Goal: Navigation & Orientation: Find specific page/section

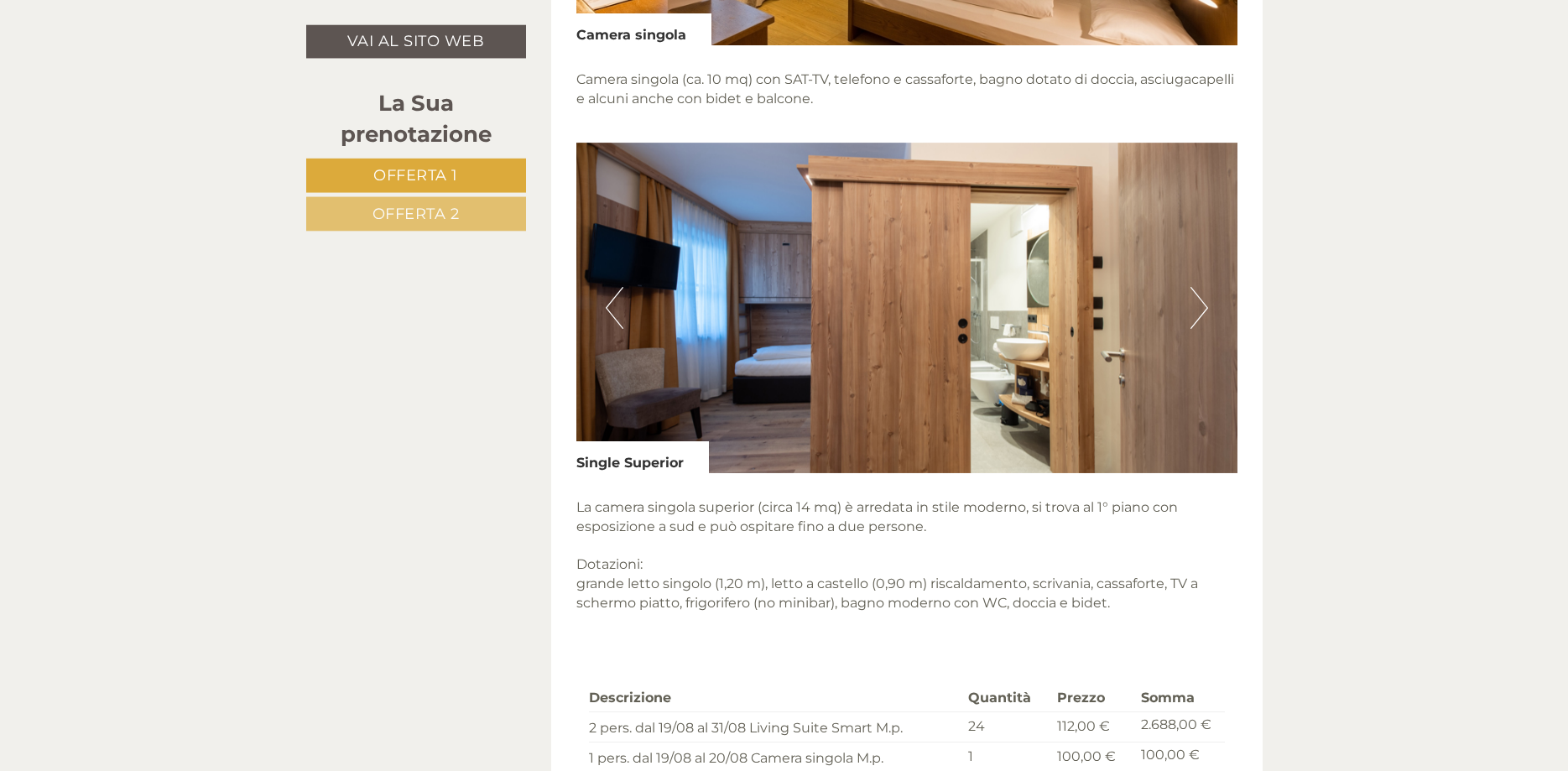
scroll to position [2310, 0]
click at [1176, 308] on img at bounding box center [907, 307] width 661 height 330
click at [1203, 313] on button "Next" at bounding box center [1199, 307] width 18 height 42
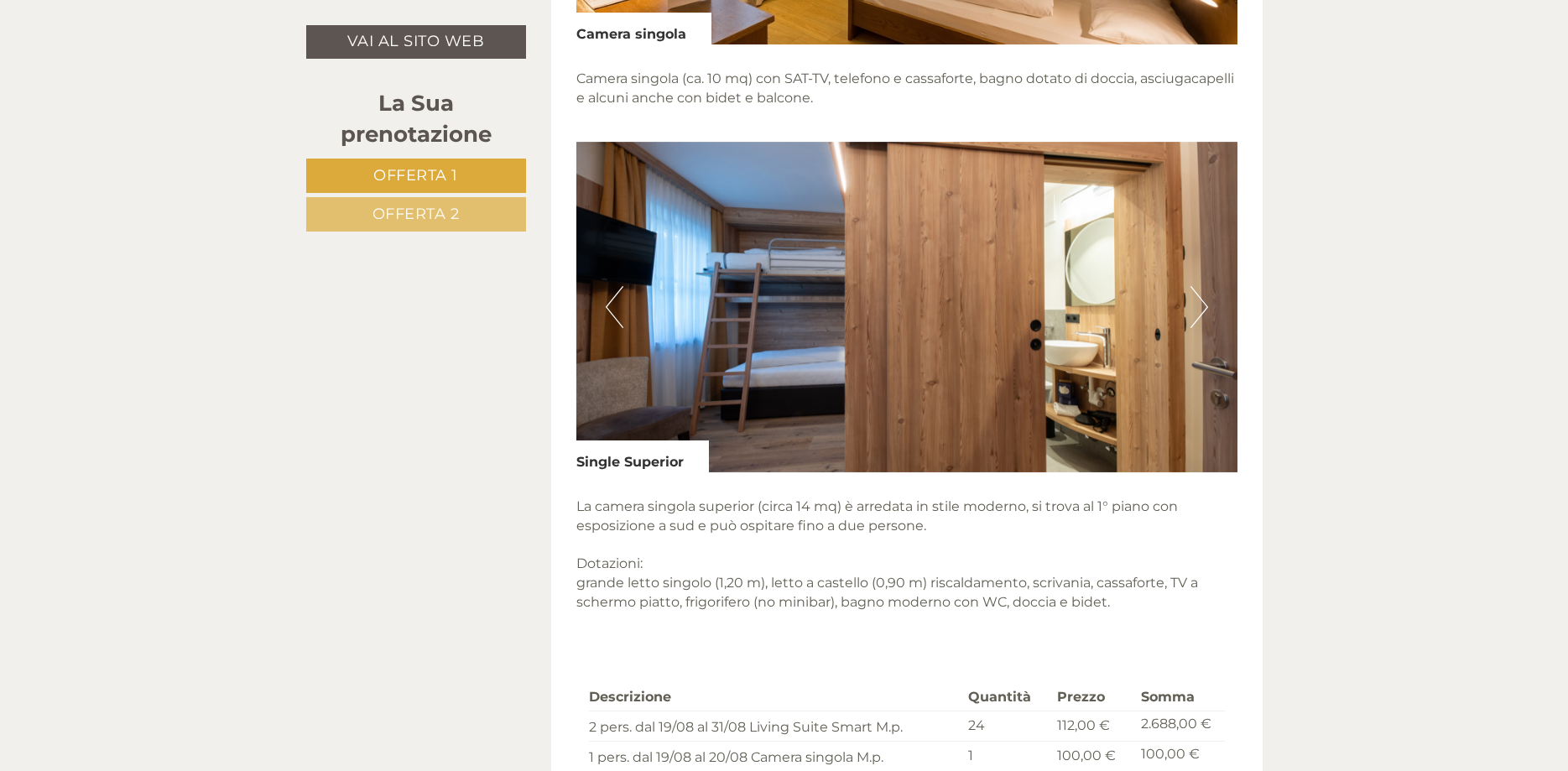
click at [1203, 313] on button "Next" at bounding box center [1199, 307] width 18 height 42
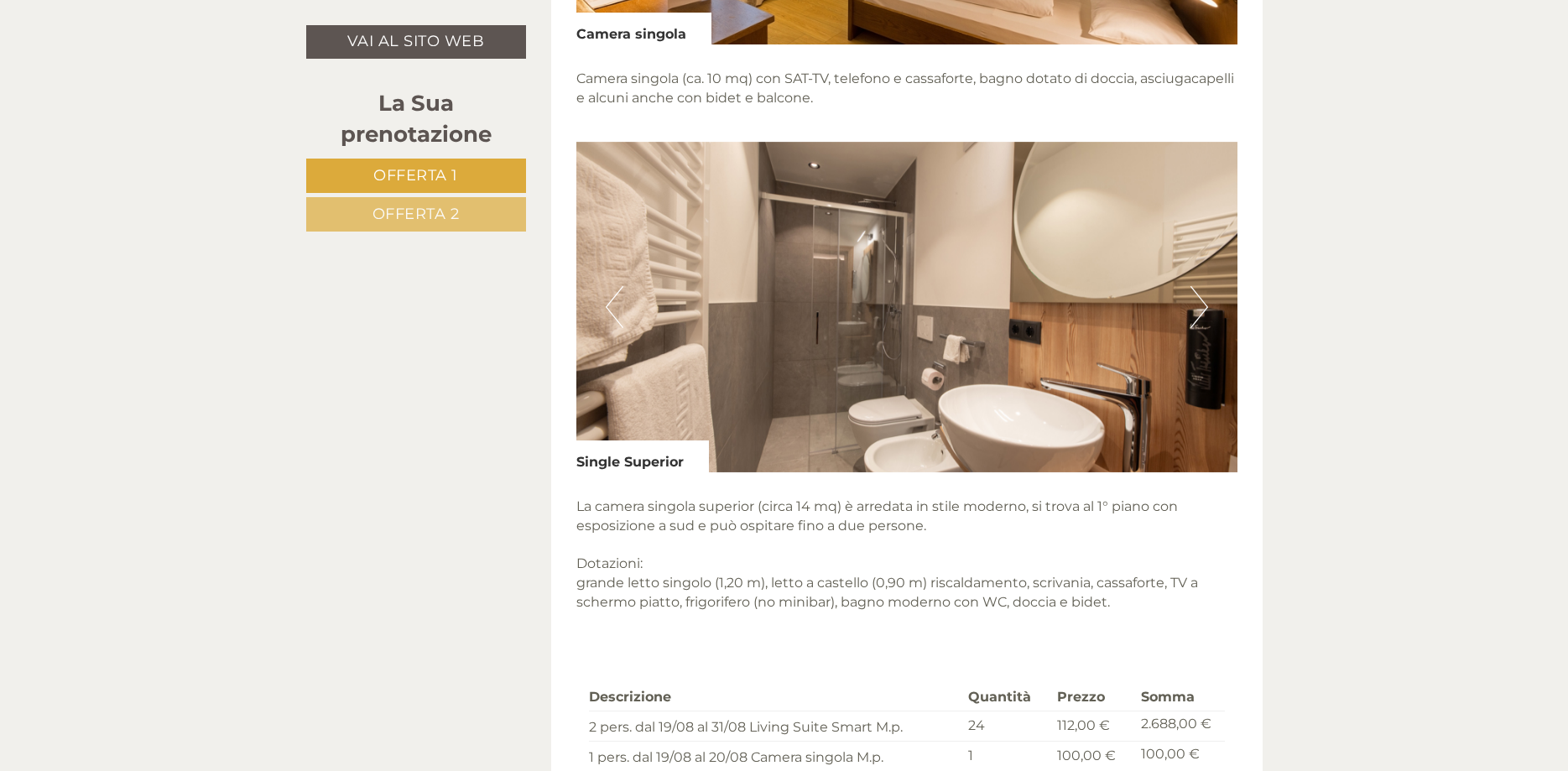
click at [1203, 313] on button "Next" at bounding box center [1199, 307] width 18 height 42
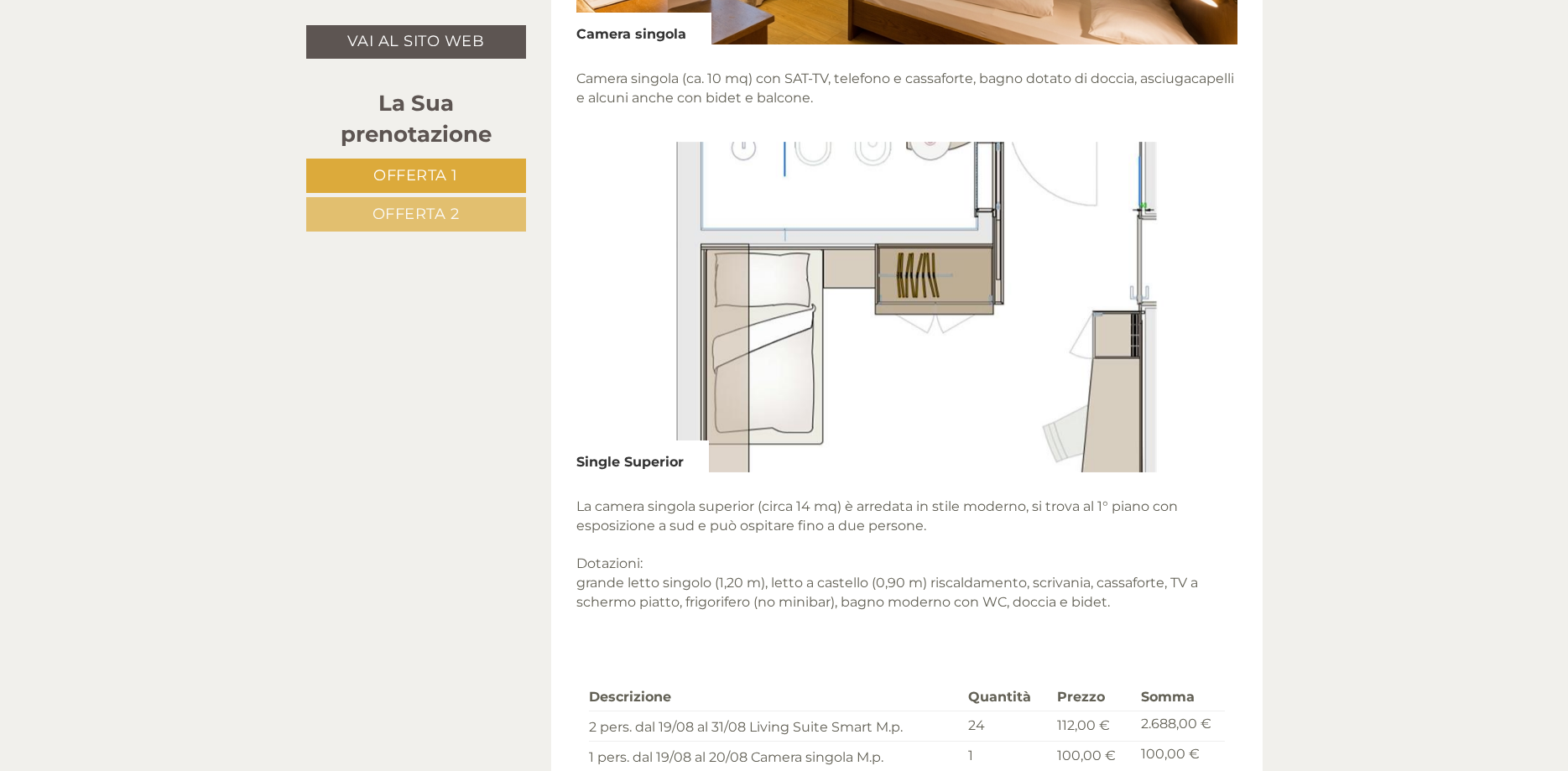
click at [1203, 313] on button "Next" at bounding box center [1199, 307] width 18 height 42
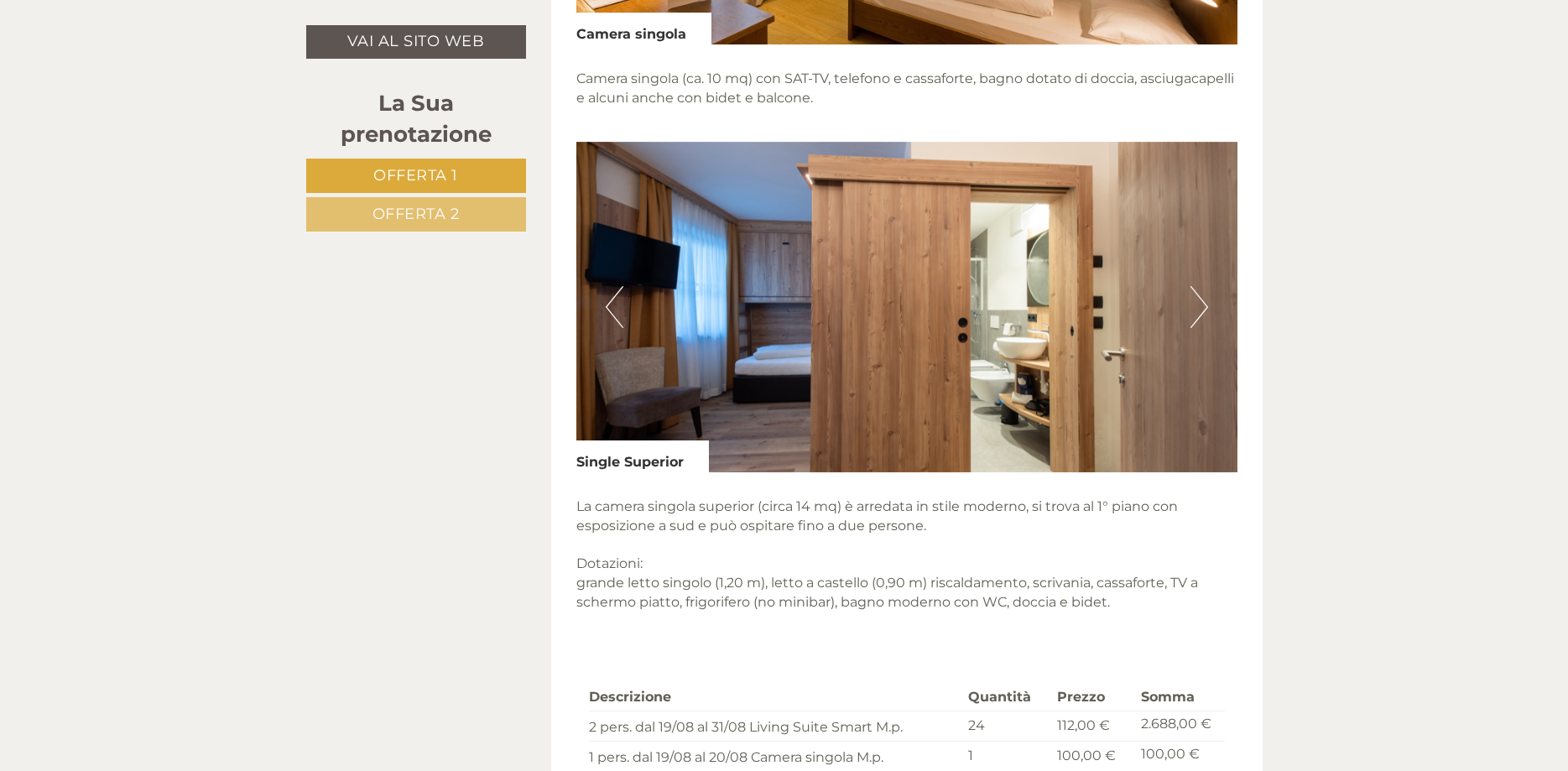
click at [1203, 313] on button "Next" at bounding box center [1199, 307] width 18 height 42
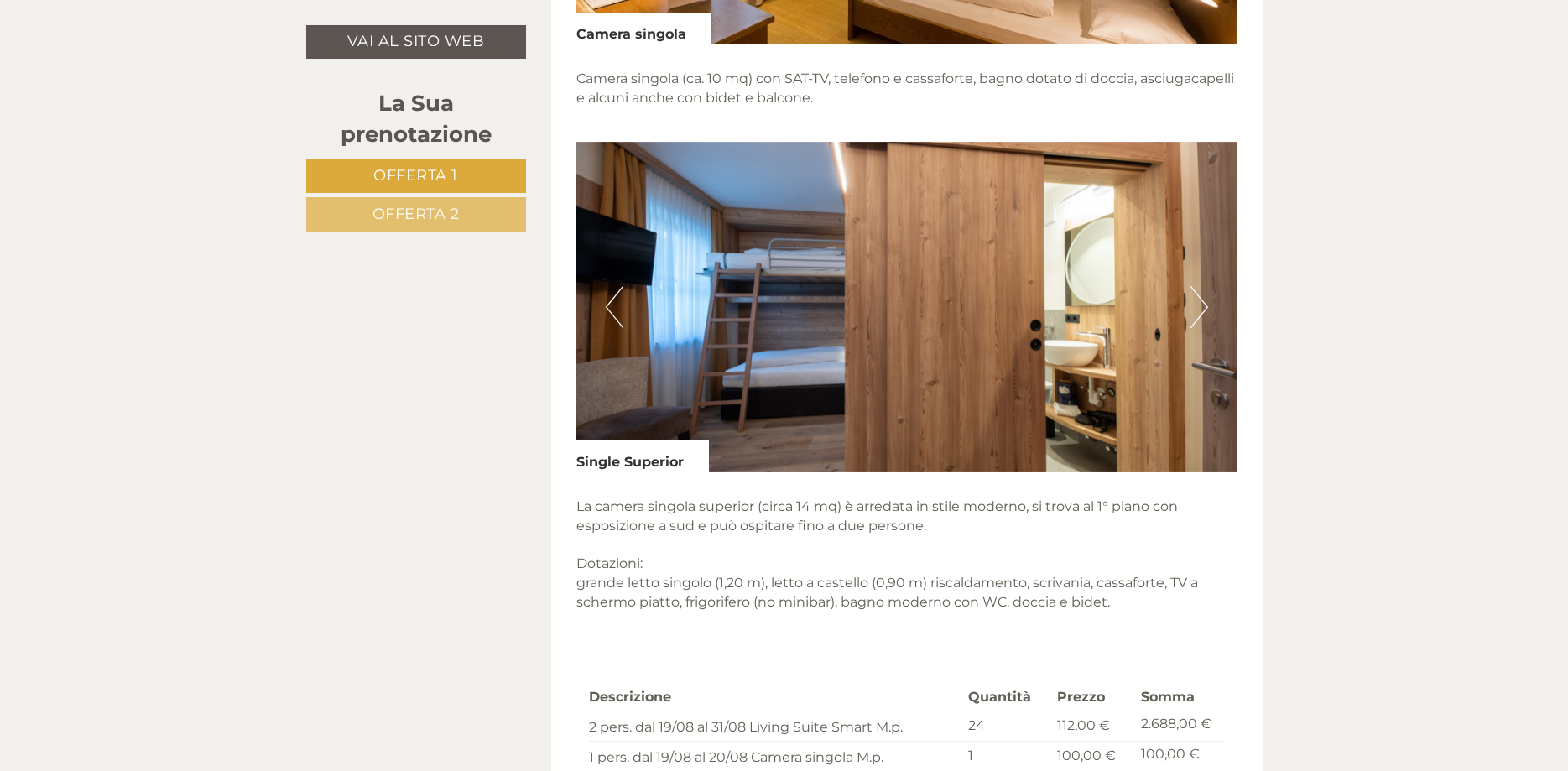
click at [1203, 313] on button "Next" at bounding box center [1199, 307] width 18 height 42
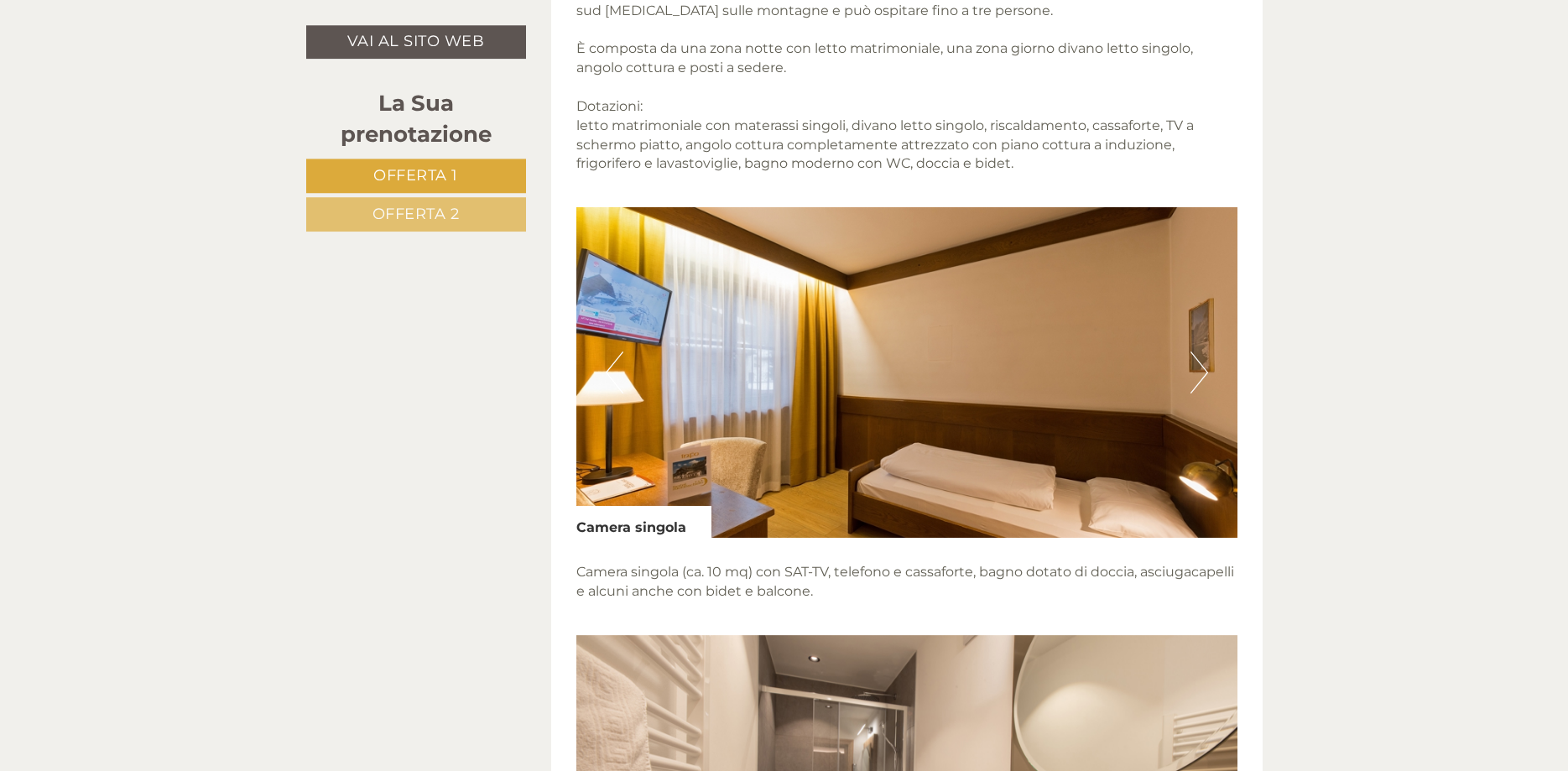
scroll to position [1711, 0]
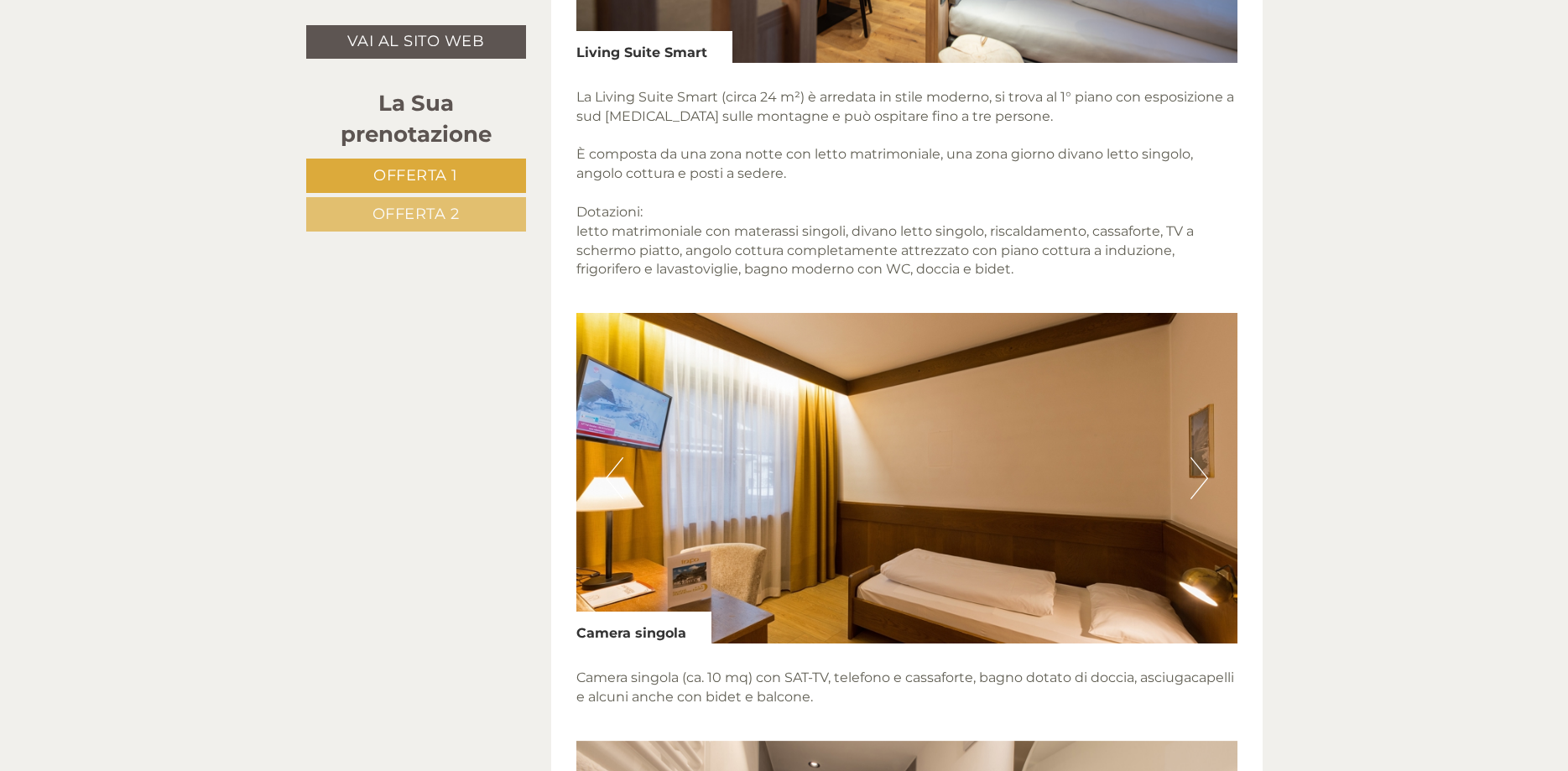
click at [1203, 470] on button "Next" at bounding box center [1199, 478] width 18 height 42
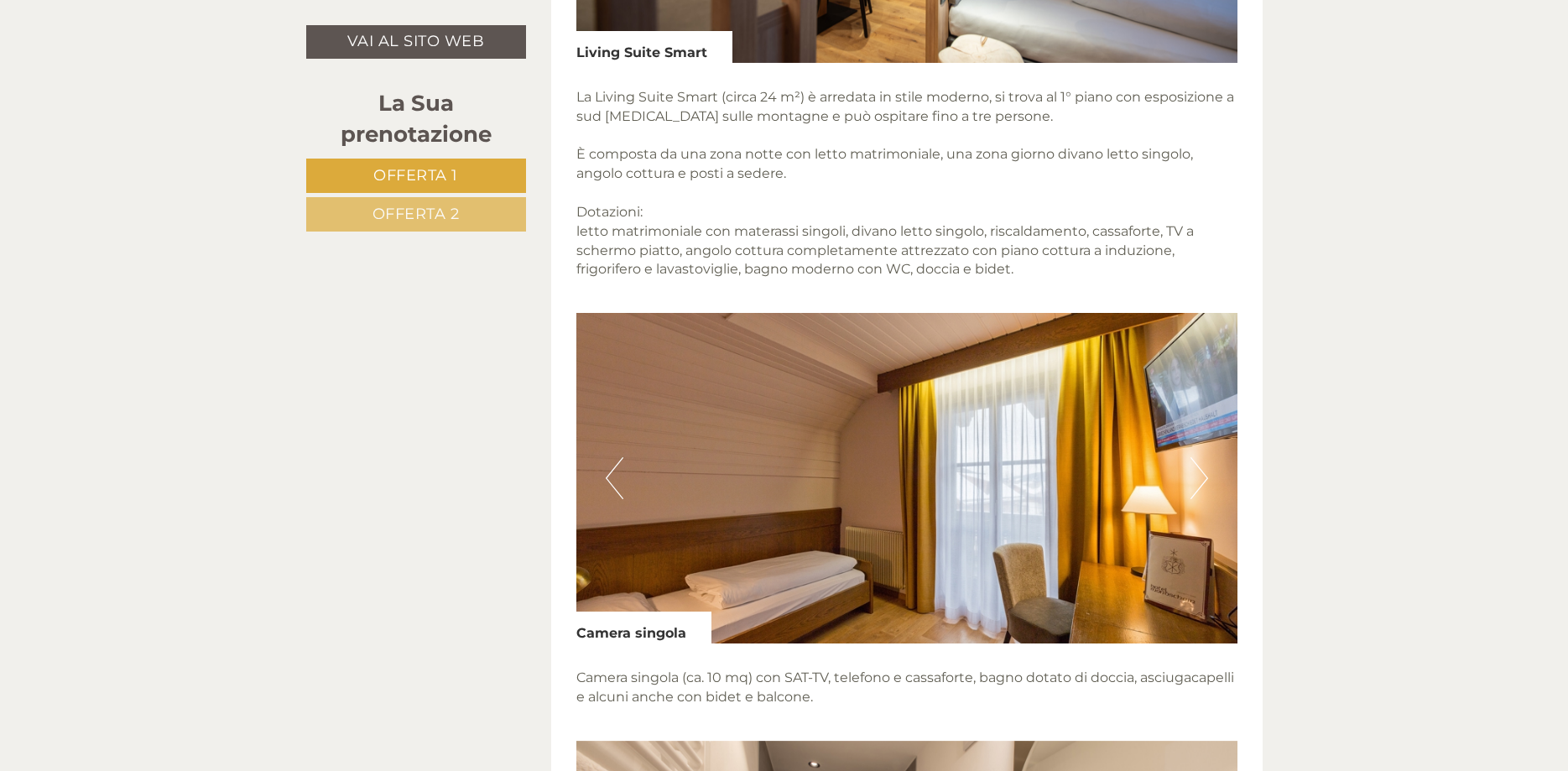
click at [1203, 470] on button "Next" at bounding box center [1199, 478] width 18 height 42
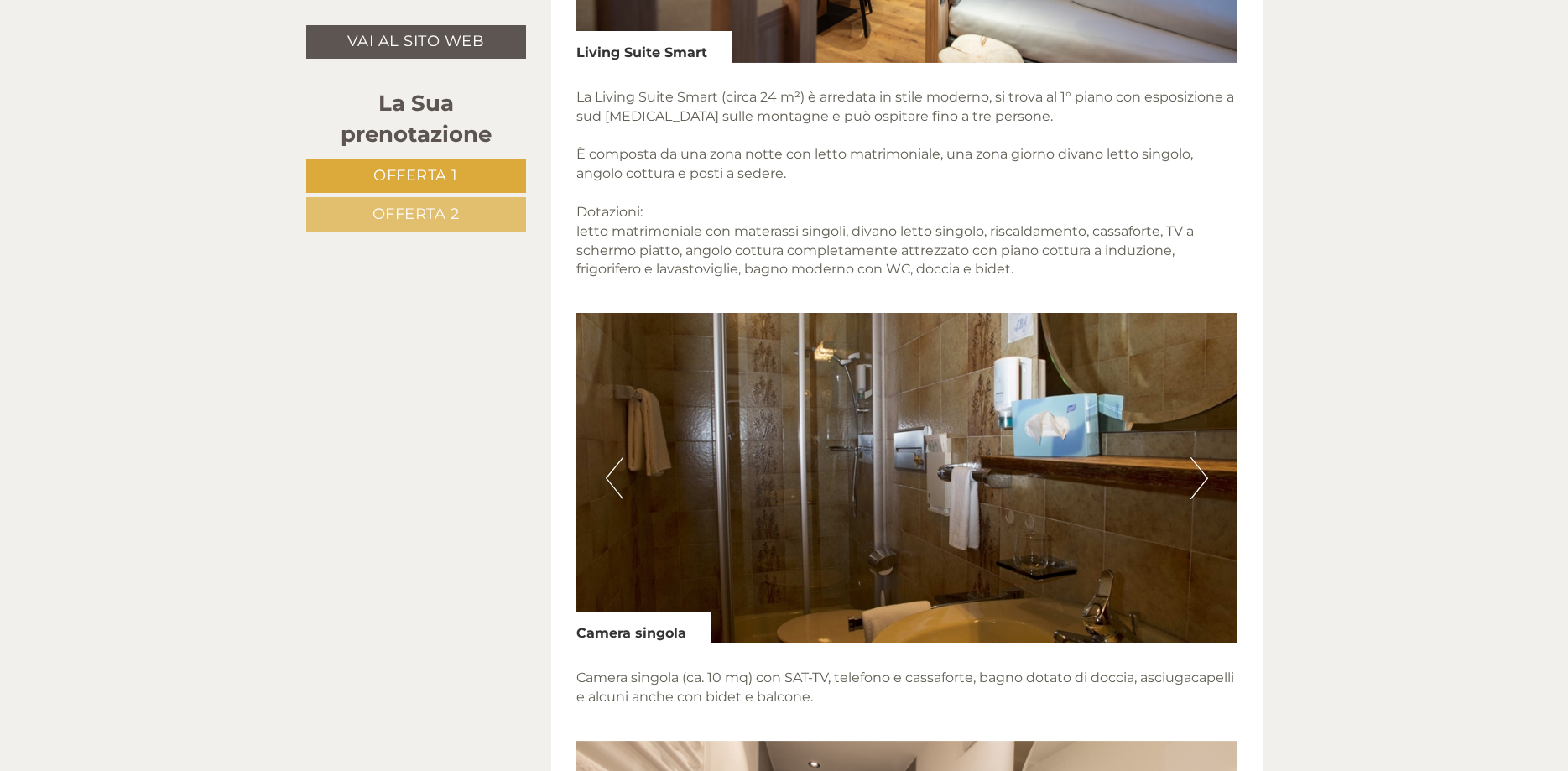
click at [1203, 470] on button "Next" at bounding box center [1199, 478] width 18 height 42
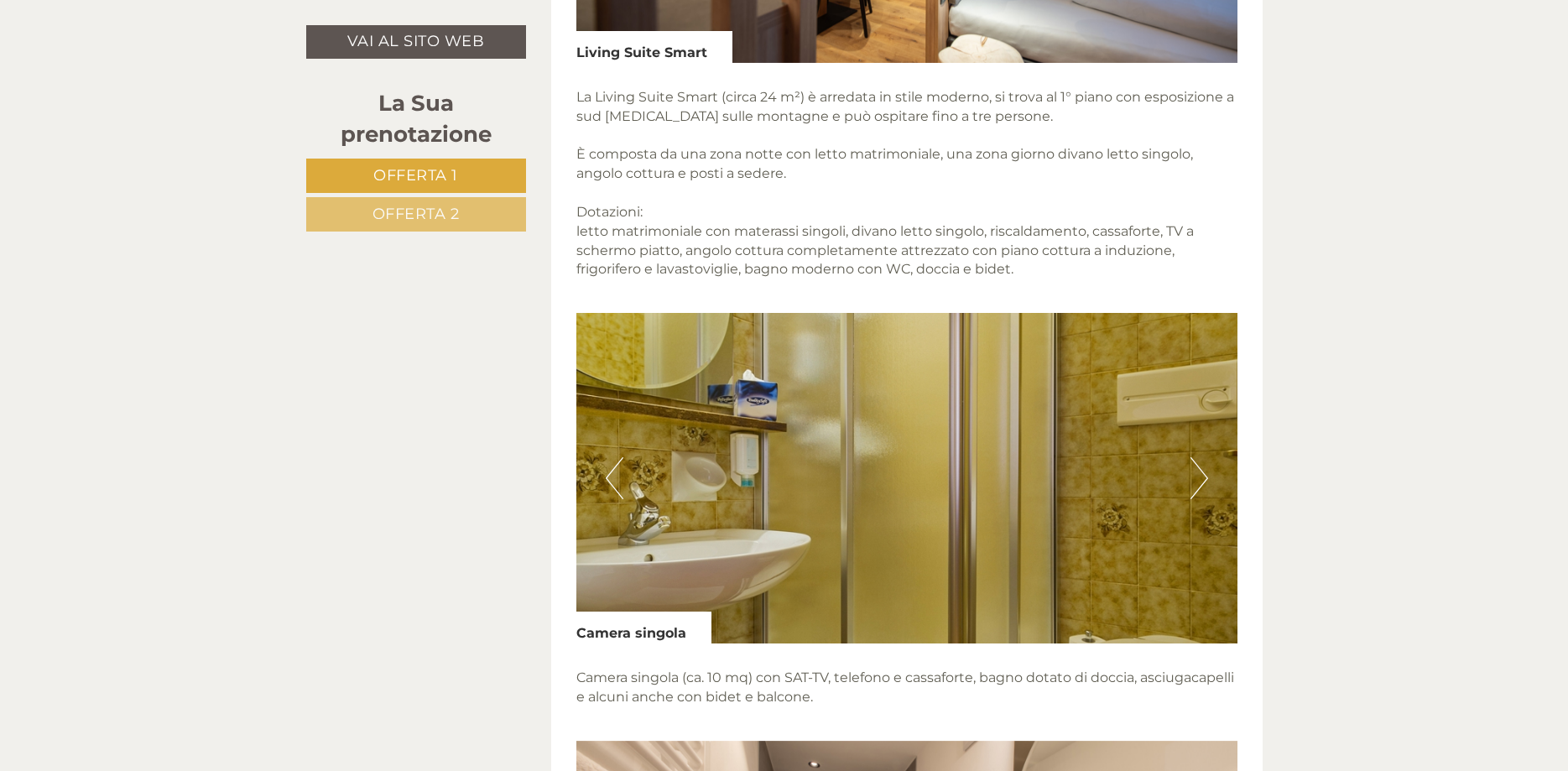
click at [1203, 470] on button "Next" at bounding box center [1199, 478] width 18 height 42
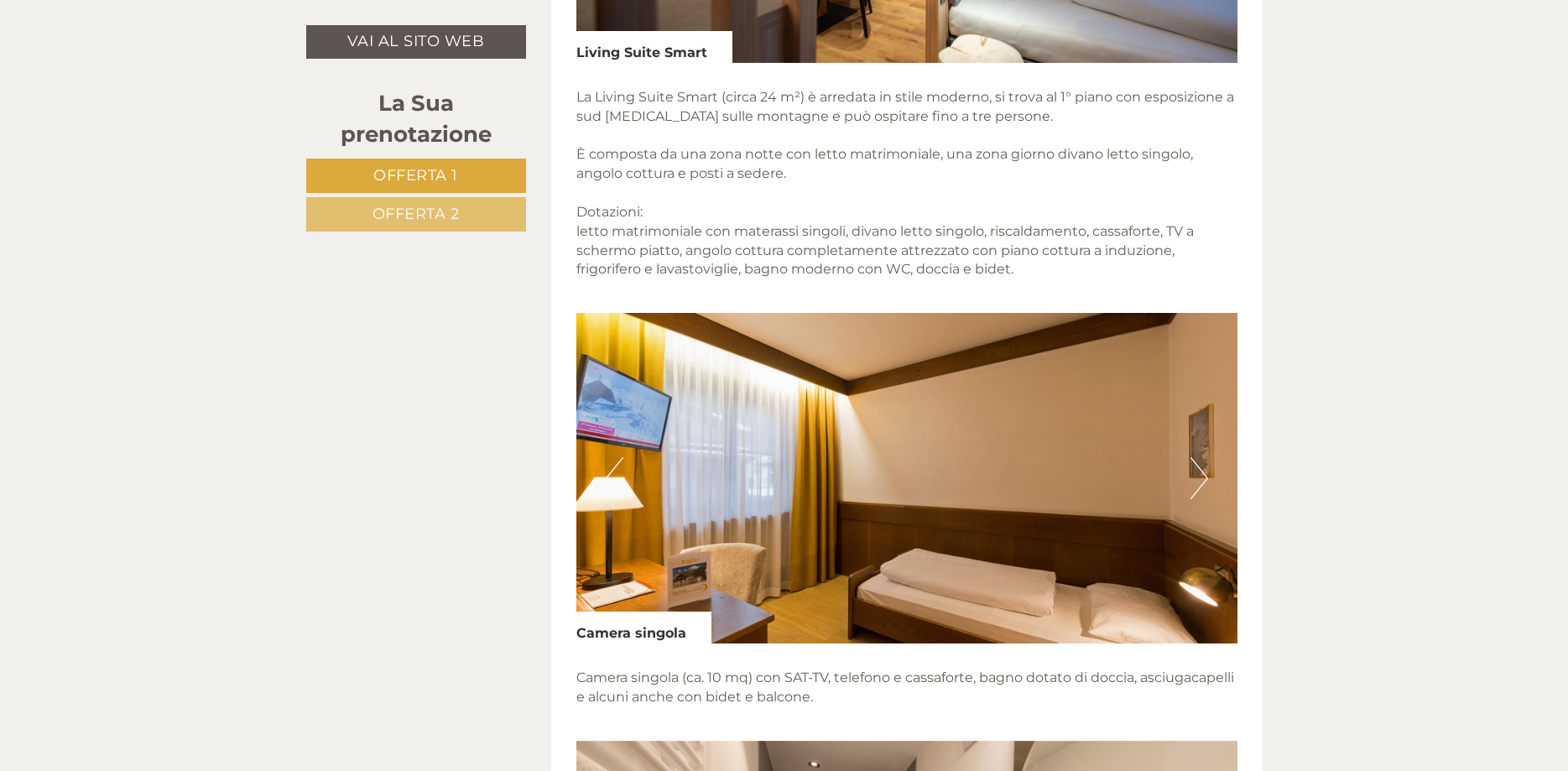
click at [1203, 470] on button "Next" at bounding box center [1199, 478] width 18 height 42
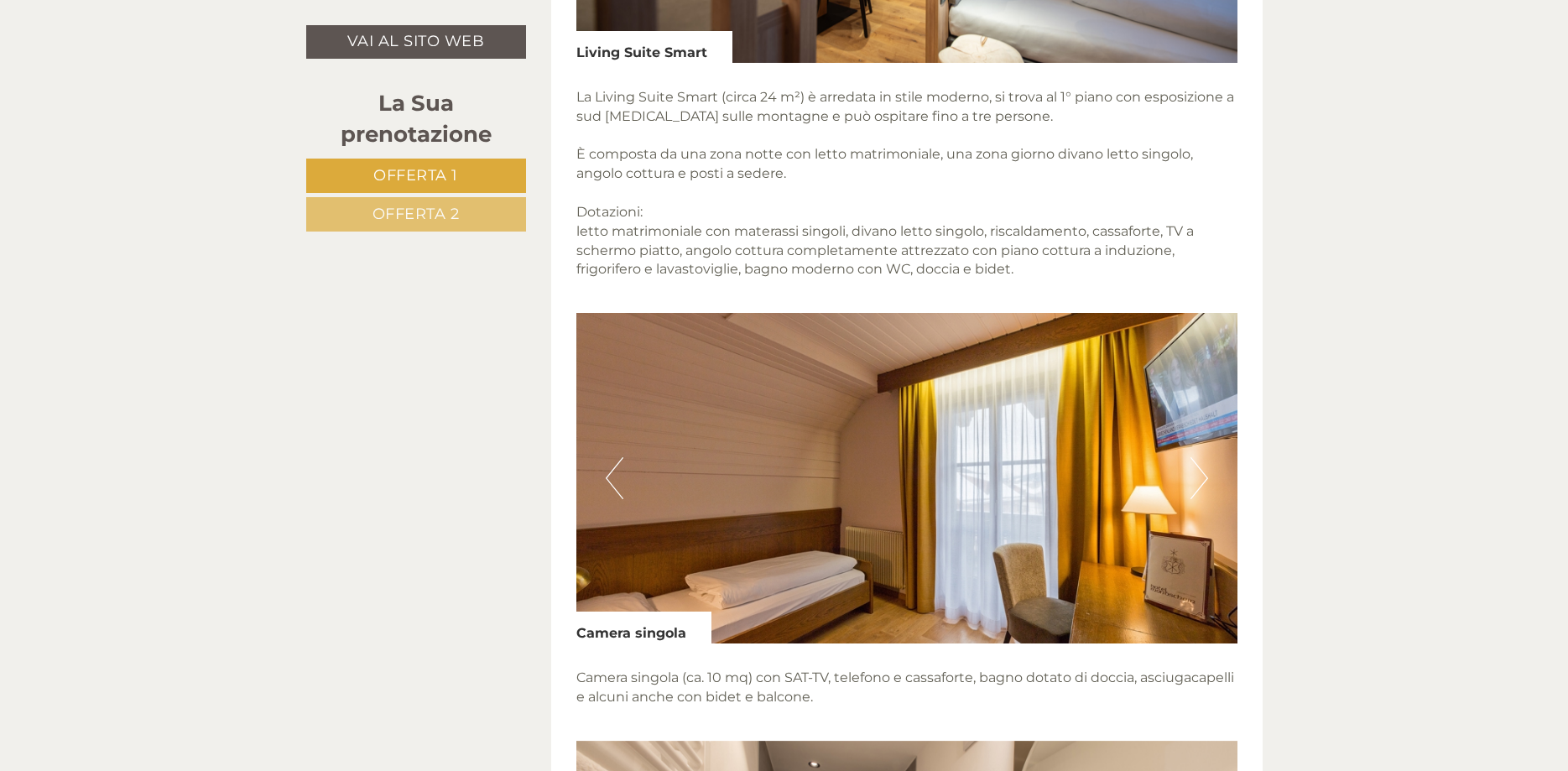
click at [1203, 470] on button "Next" at bounding box center [1199, 478] width 18 height 42
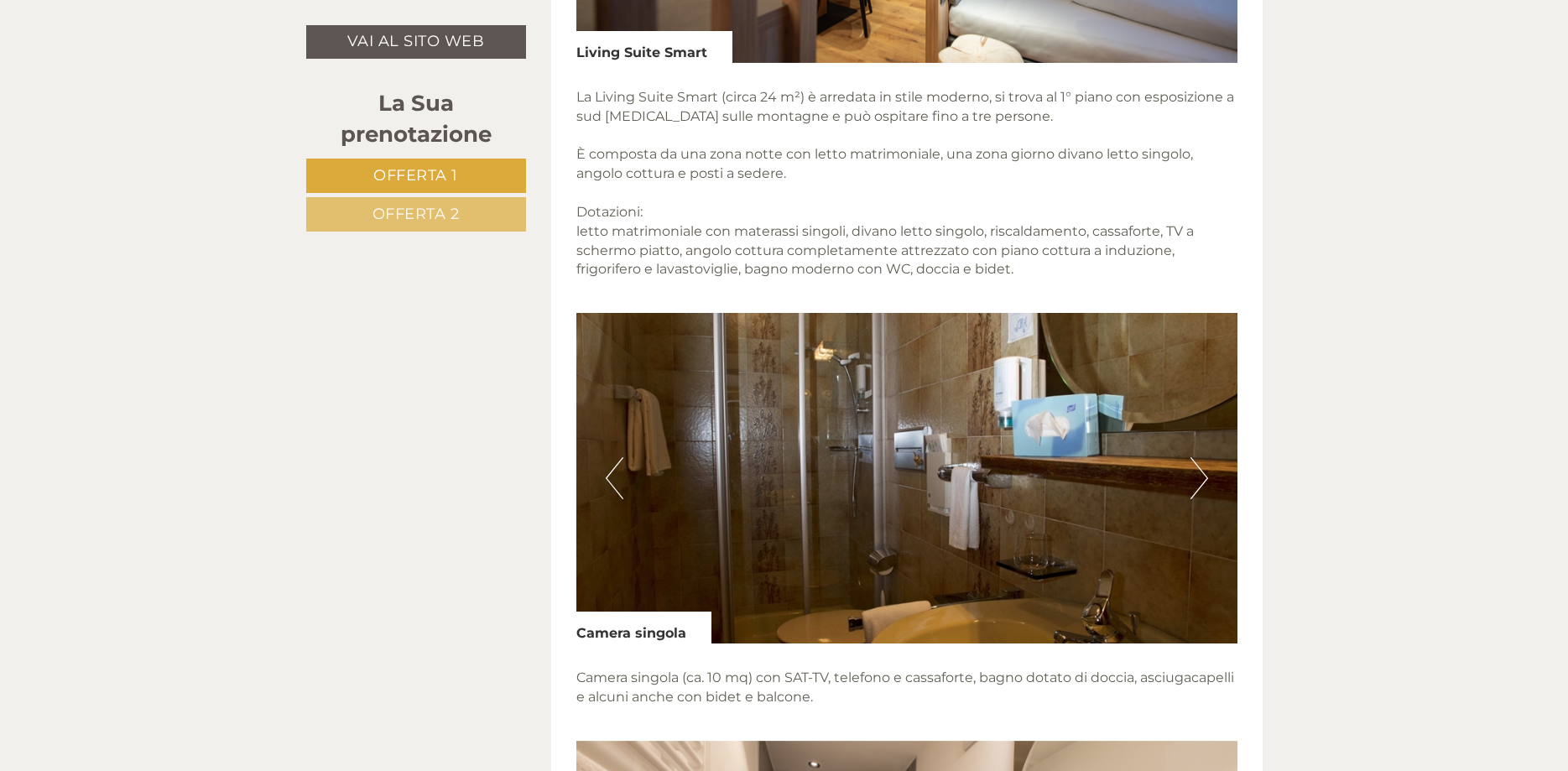
click at [1203, 470] on button "Next" at bounding box center [1199, 478] width 18 height 42
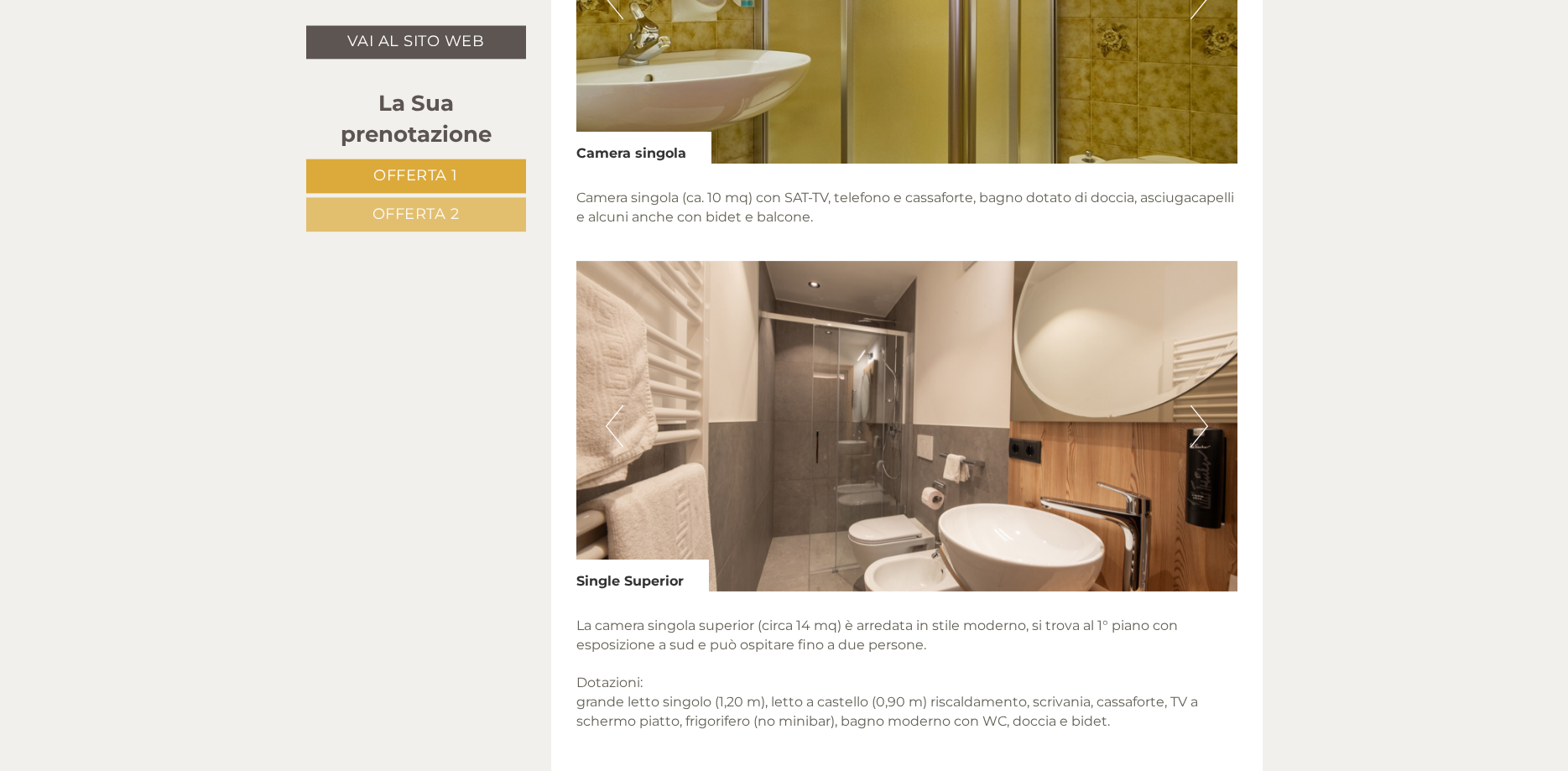
scroll to position [2224, 0]
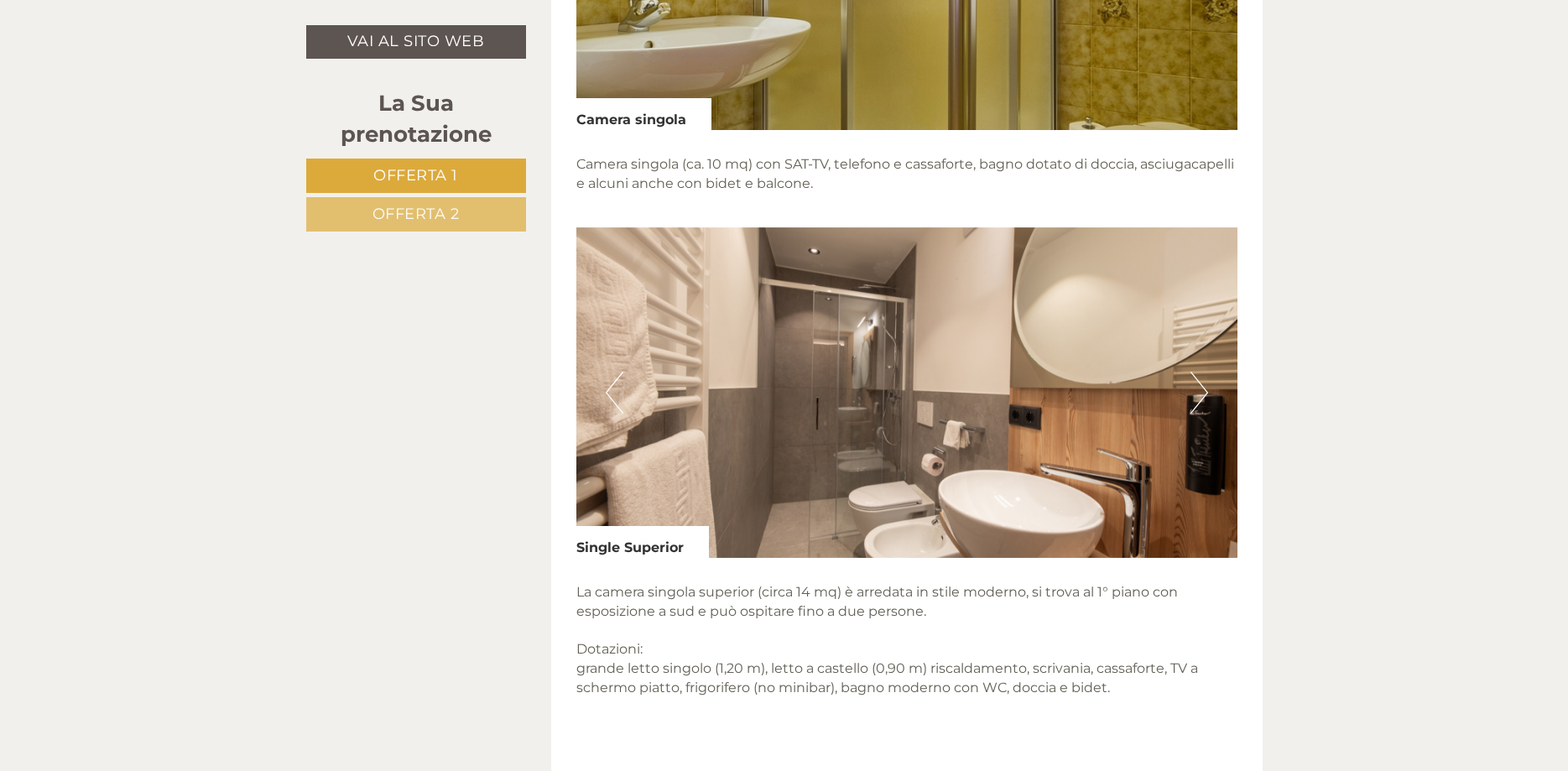
click at [1195, 394] on button "Next" at bounding box center [1199, 392] width 18 height 42
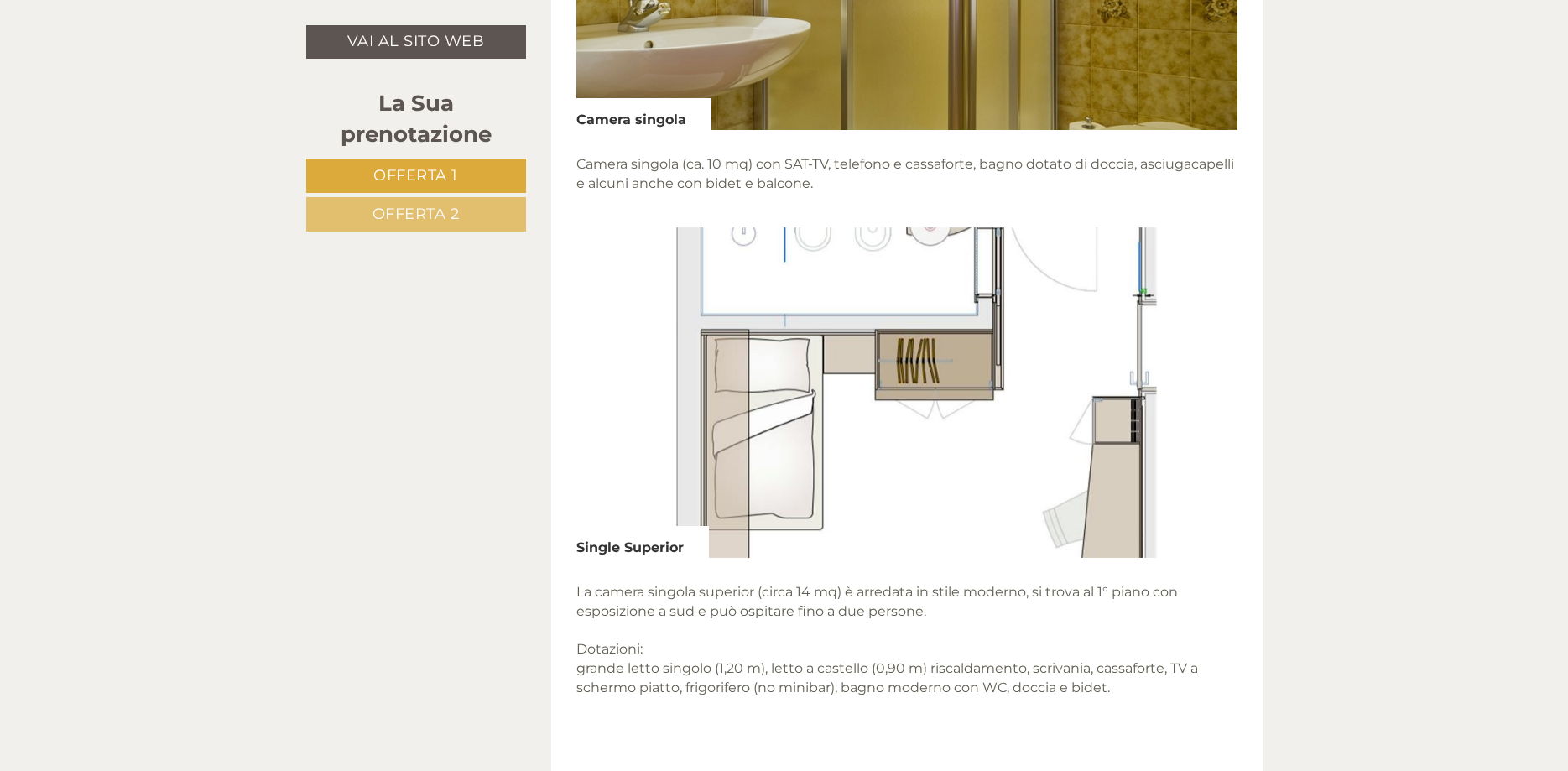
click at [1195, 394] on button "Next" at bounding box center [1199, 392] width 18 height 42
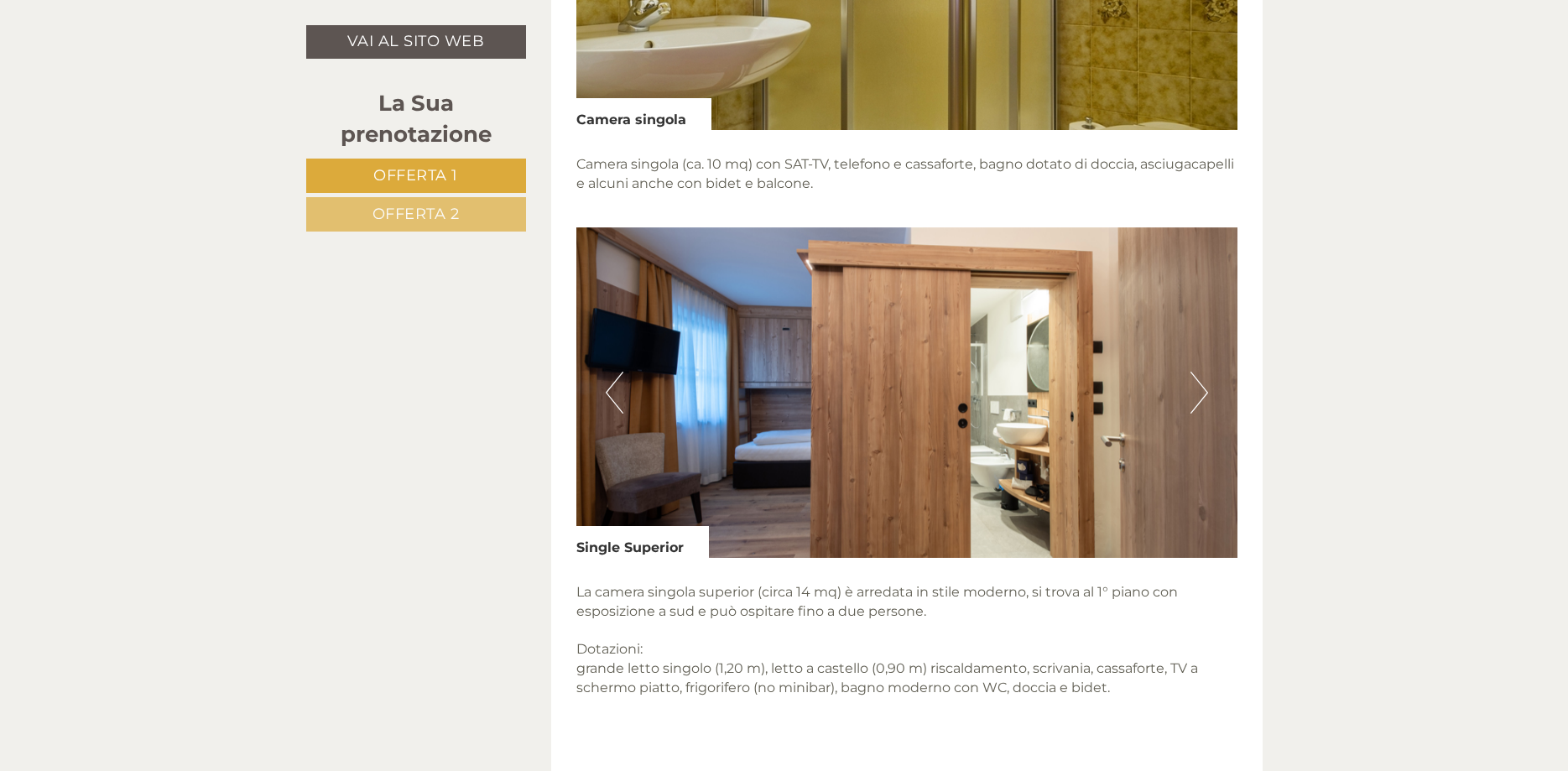
click at [1195, 394] on button "Next" at bounding box center [1199, 392] width 18 height 42
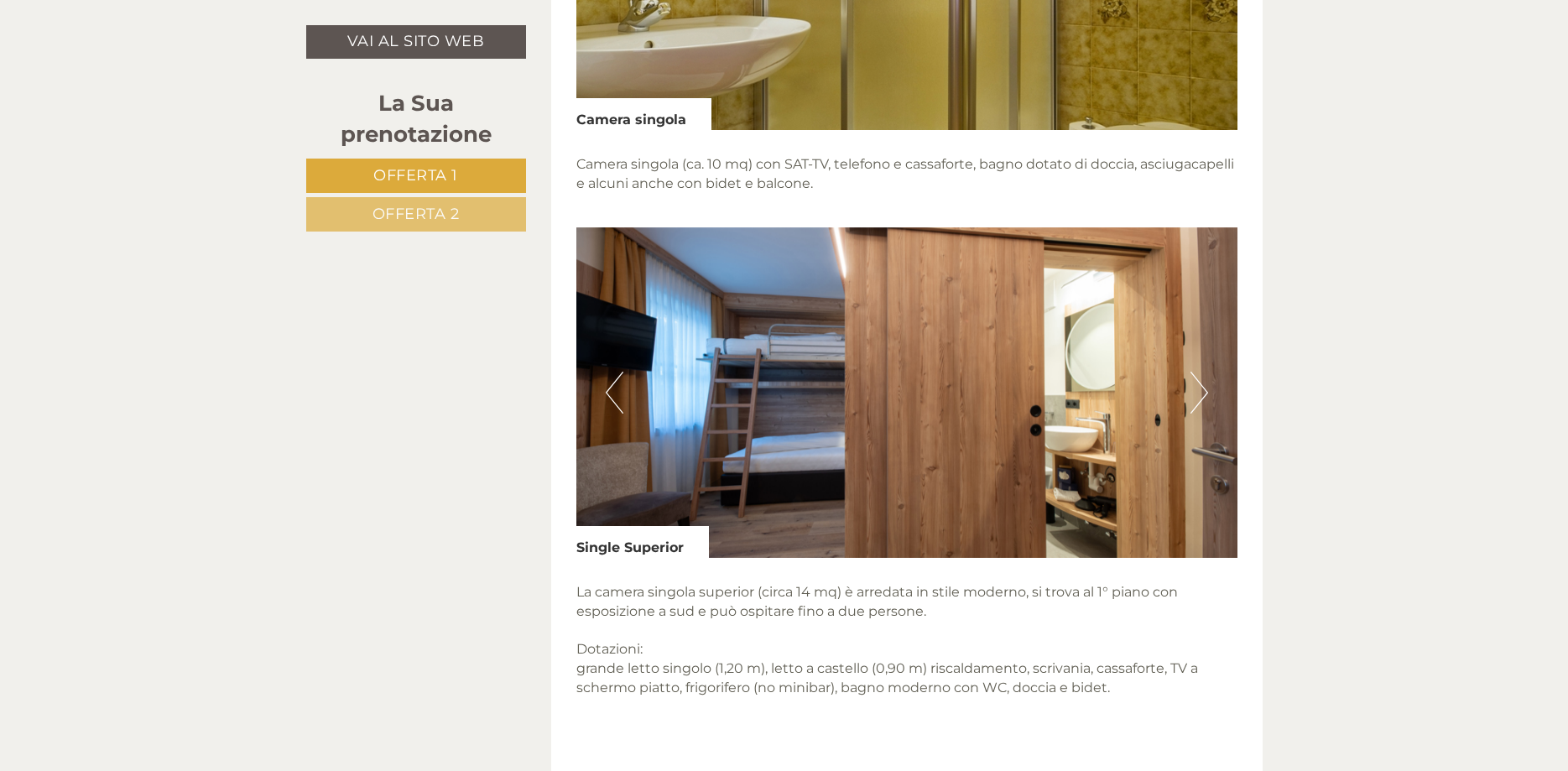
click at [1195, 394] on button "Next" at bounding box center [1199, 392] width 18 height 42
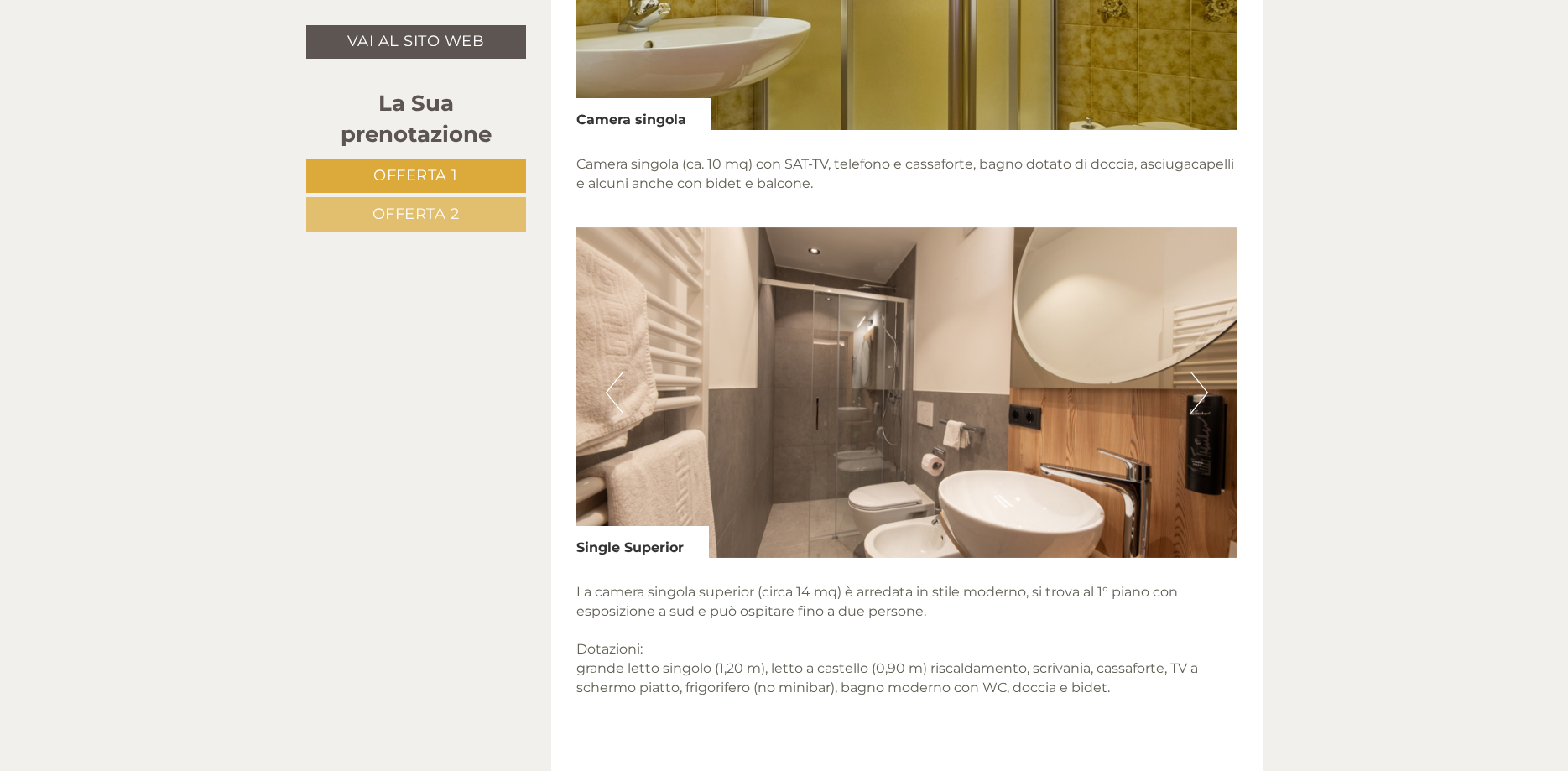
click at [1195, 394] on button "Next" at bounding box center [1199, 392] width 18 height 42
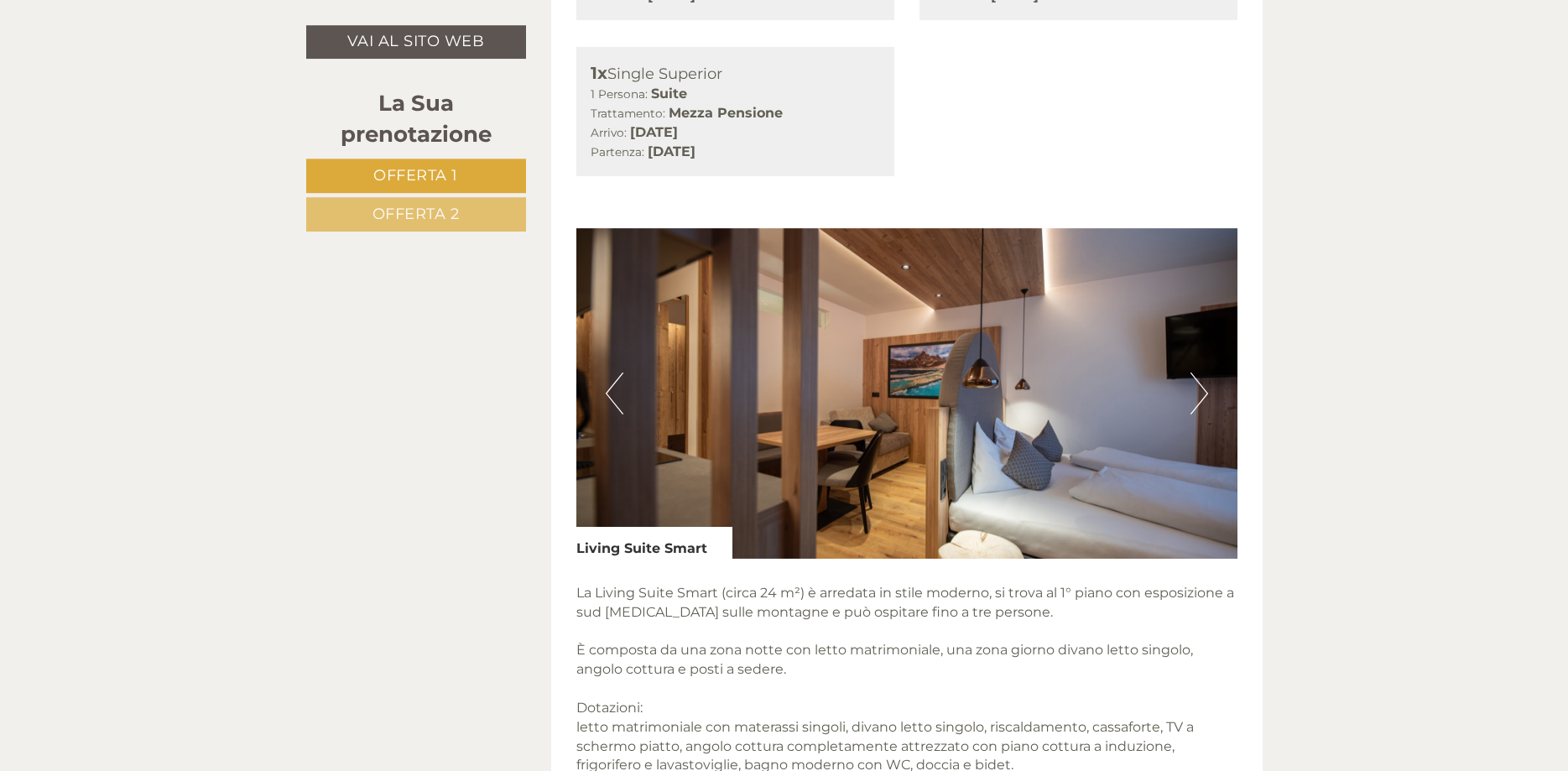
scroll to position [1198, 0]
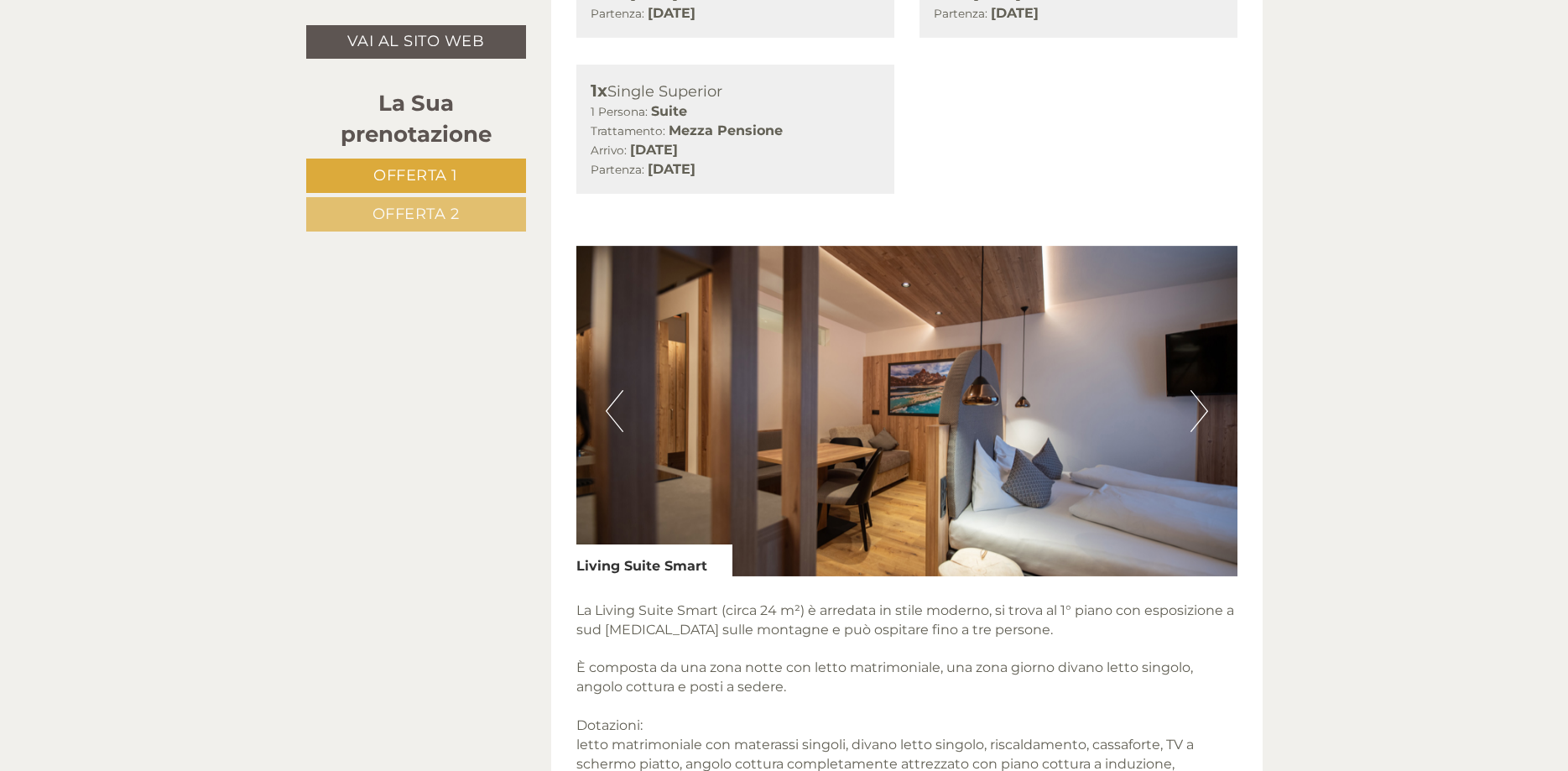
click at [1198, 409] on button "Next" at bounding box center [1199, 410] width 18 height 42
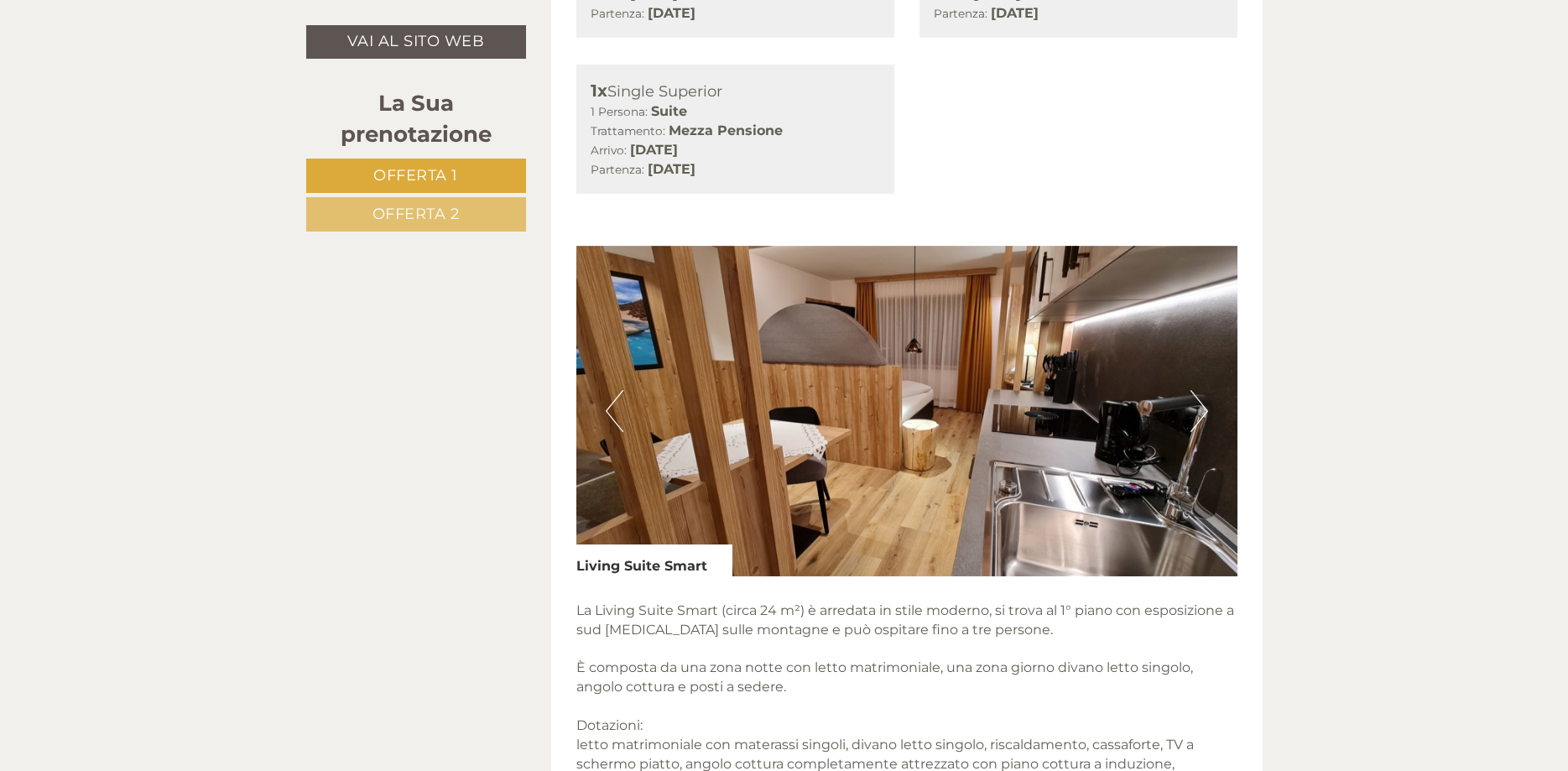
click at [1198, 409] on button "Next" at bounding box center [1199, 410] width 18 height 42
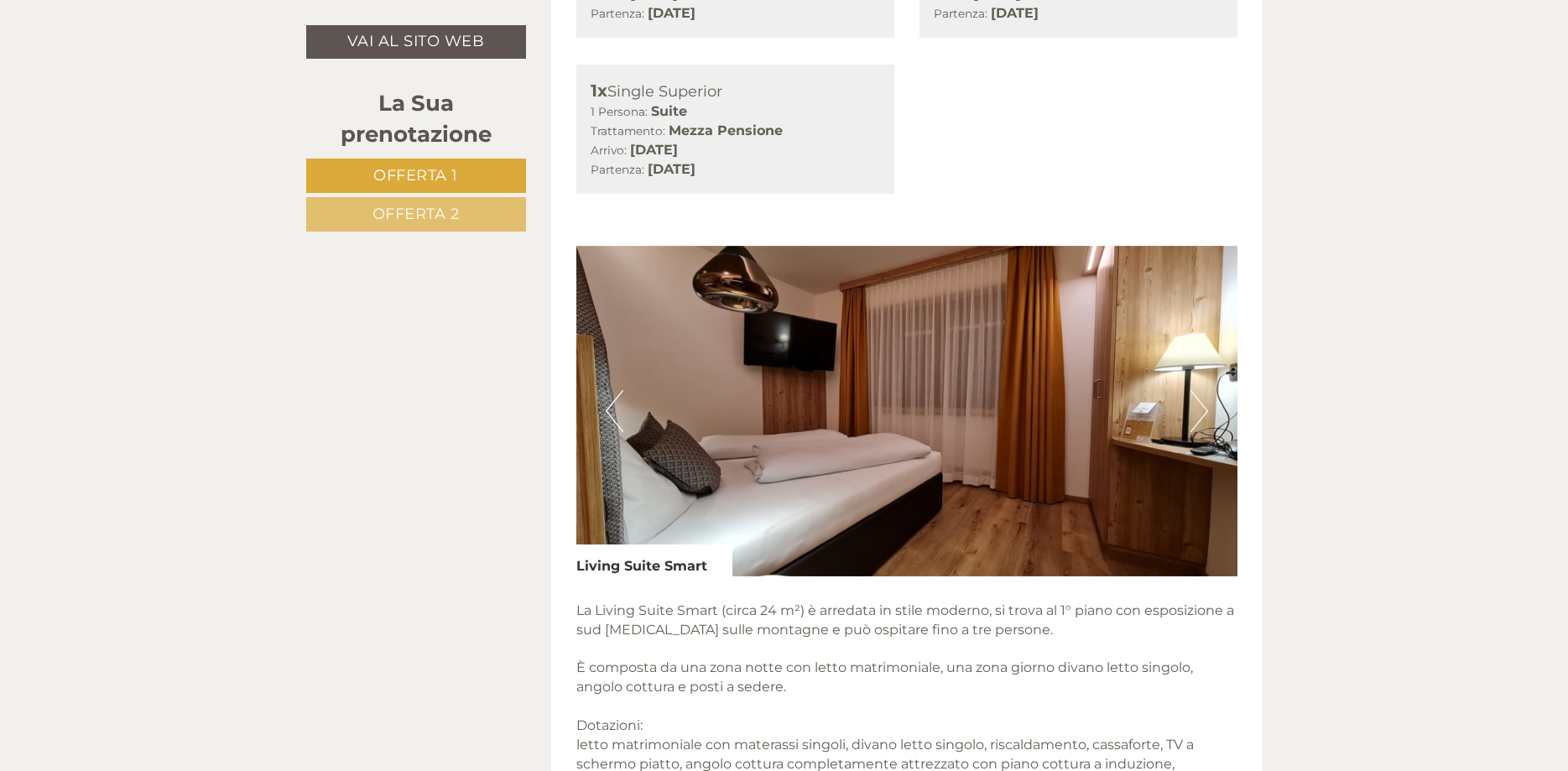
click at [1198, 409] on button "Next" at bounding box center [1199, 410] width 18 height 42
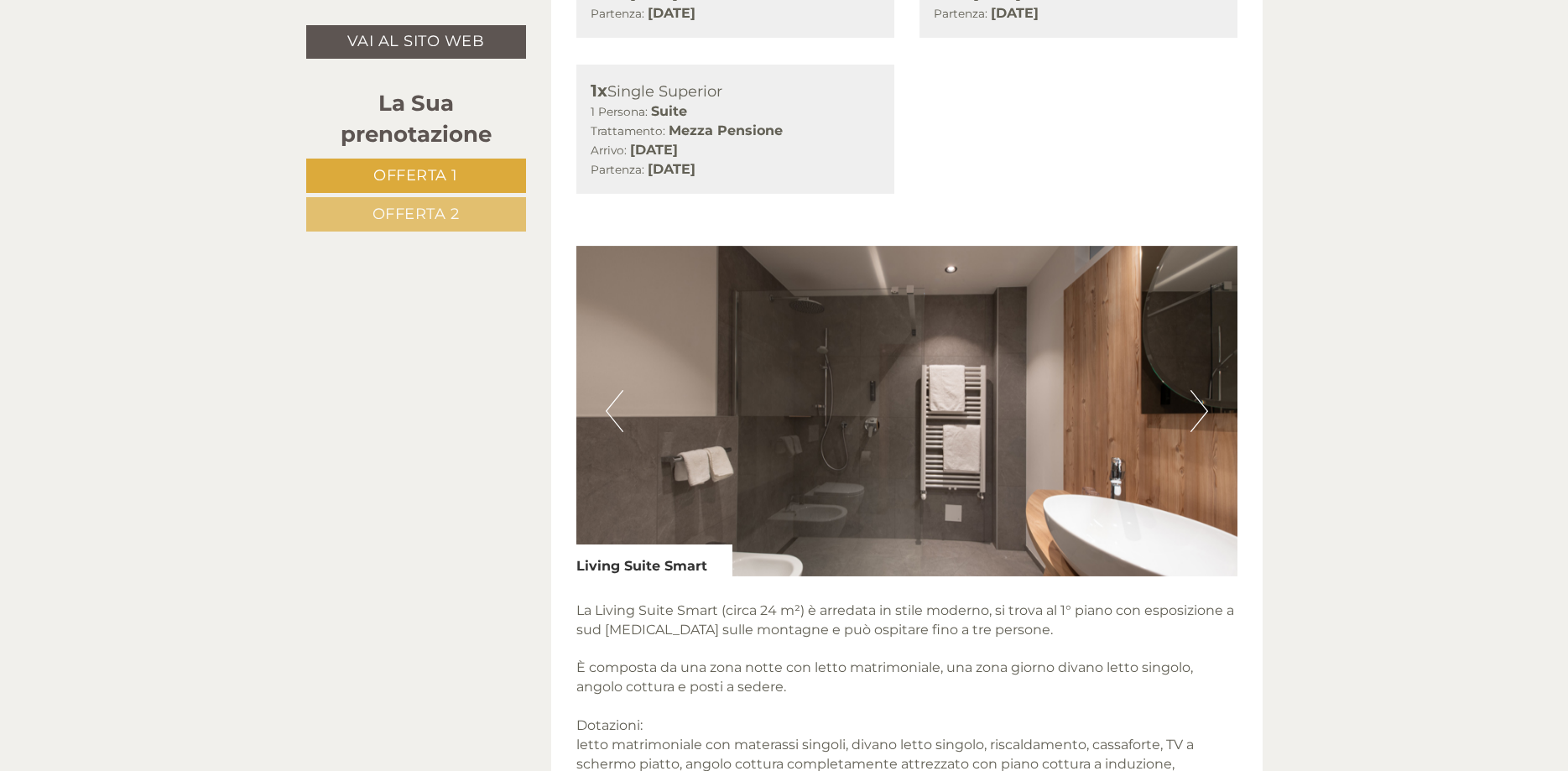
click at [1198, 409] on button "Next" at bounding box center [1199, 410] width 18 height 42
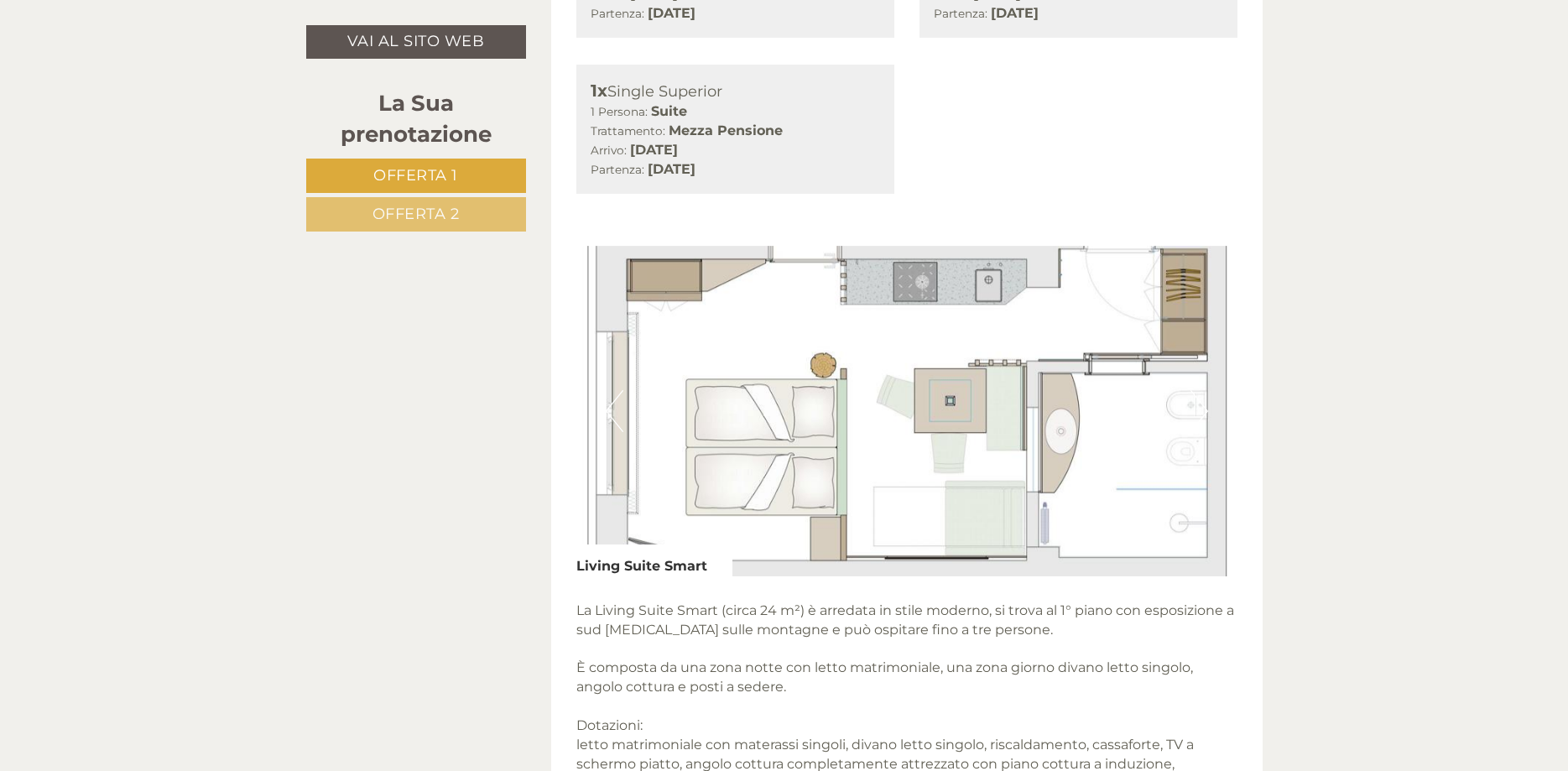
click at [1198, 409] on button "Next" at bounding box center [1199, 410] width 18 height 42
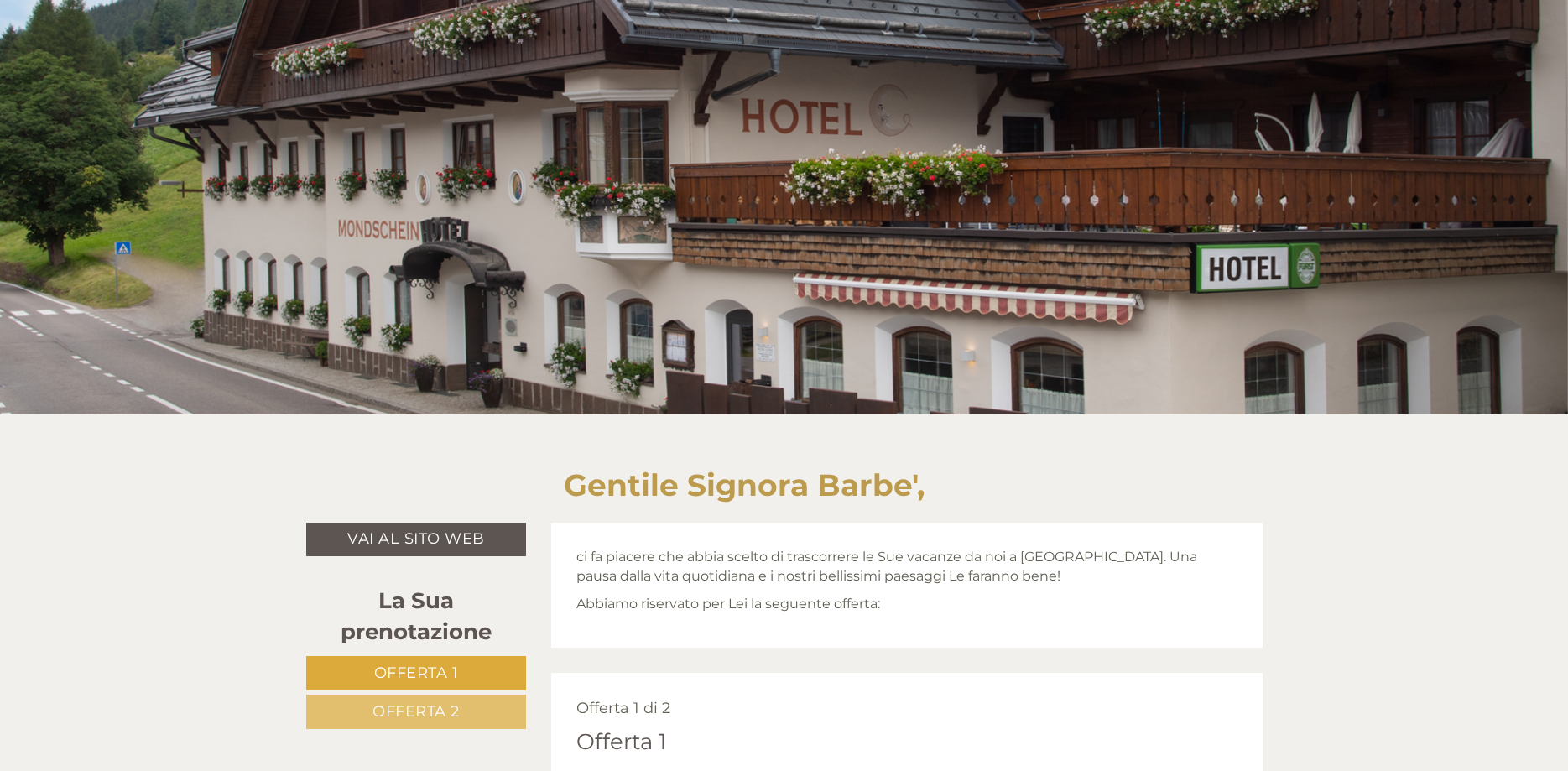
scroll to position [428, 0]
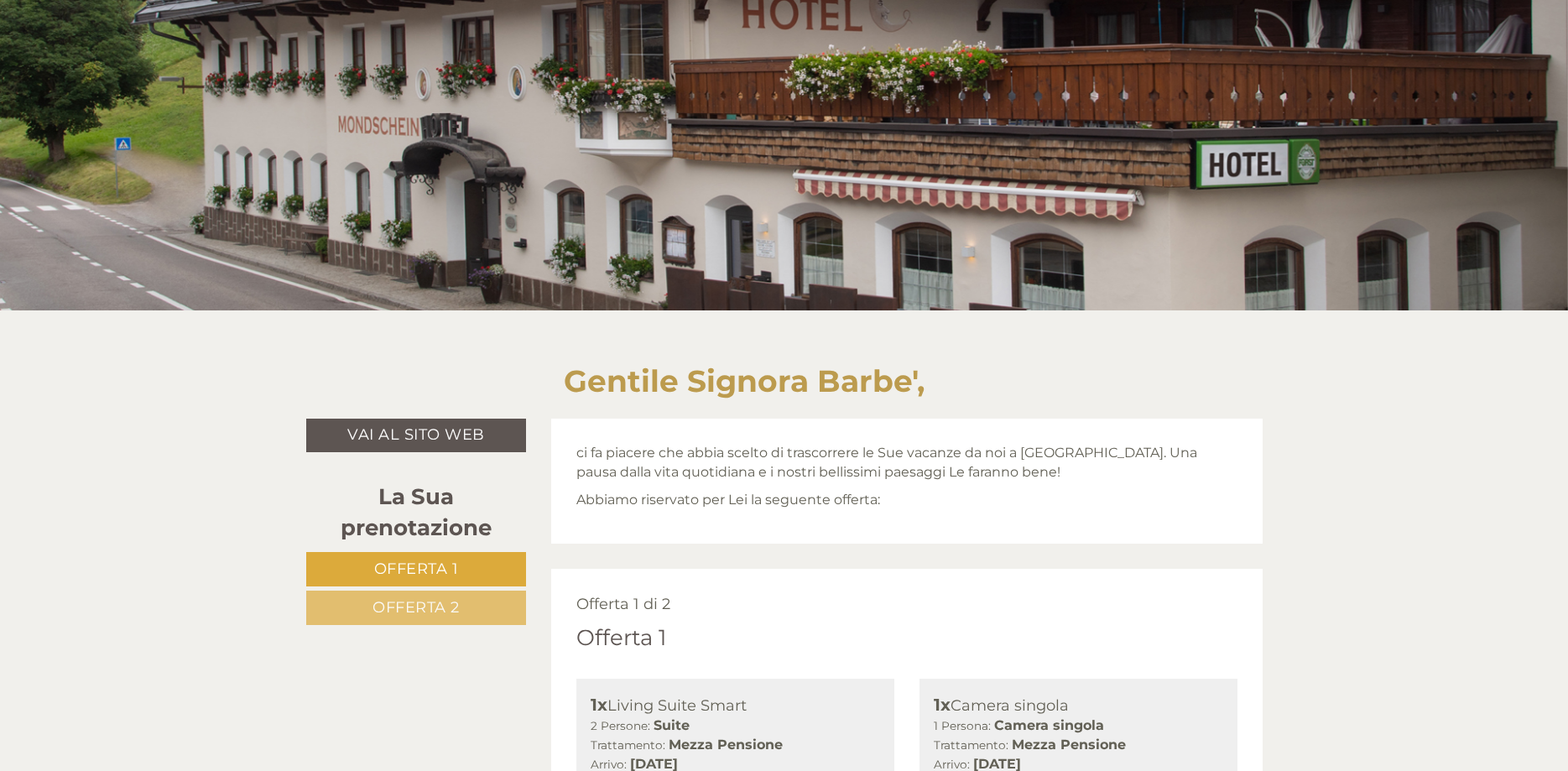
click at [397, 576] on span "Offerta 1" at bounding box center [416, 568] width 85 height 19
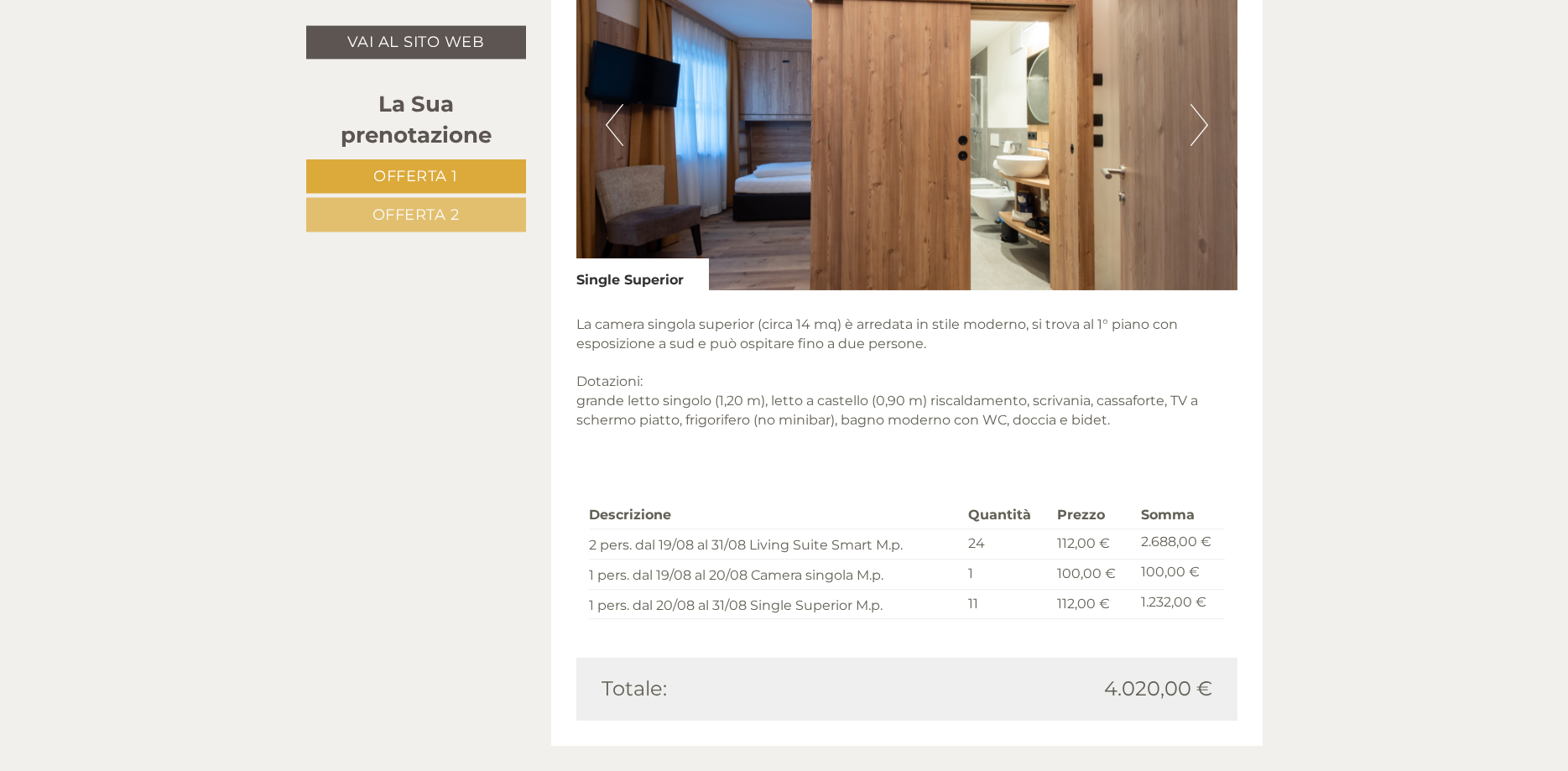
scroll to position [2707, 0]
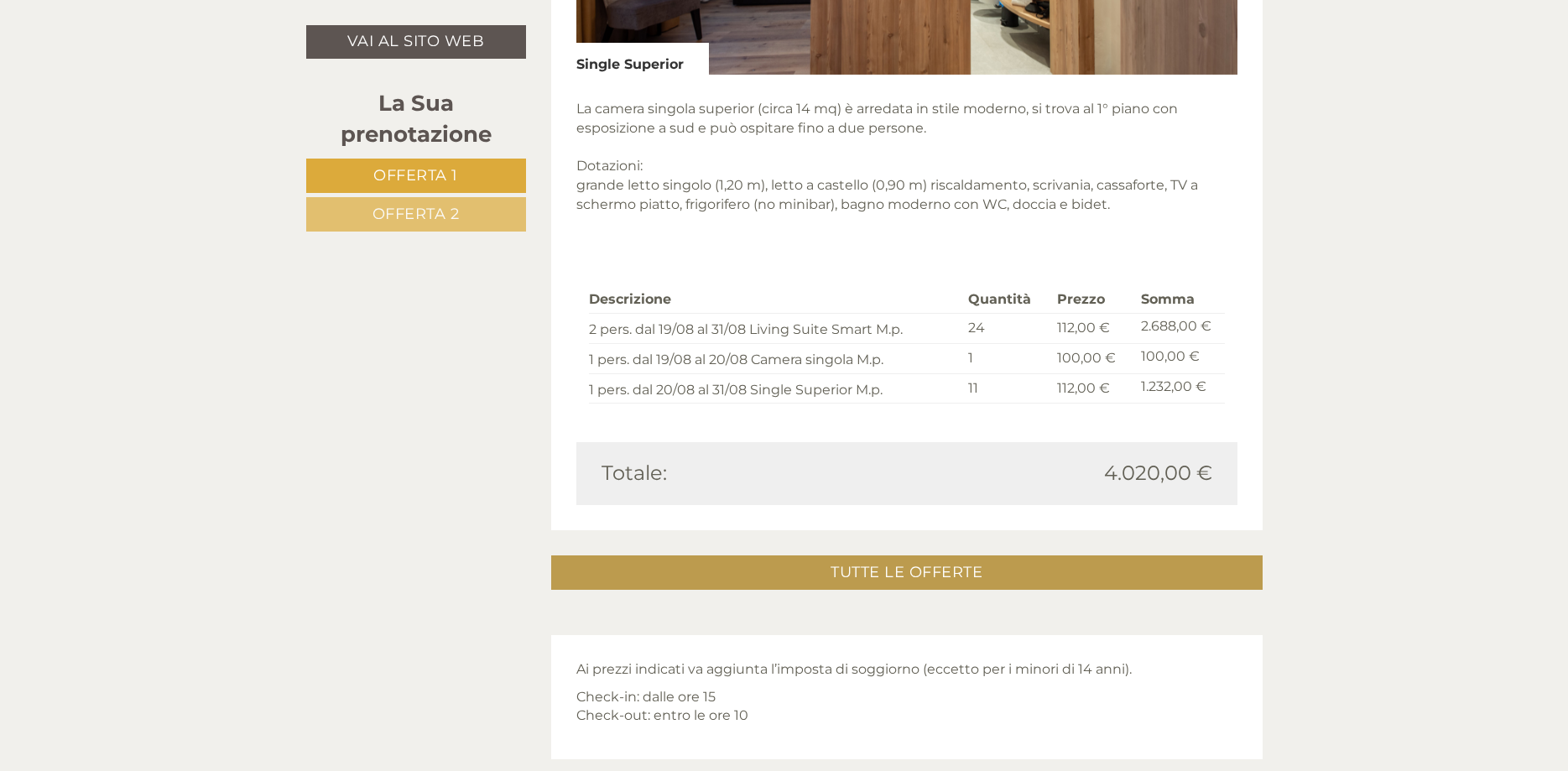
click at [425, 226] on link "Offerta 2" at bounding box center [415, 214] width 220 height 34
